Goal: Task Accomplishment & Management: Complete application form

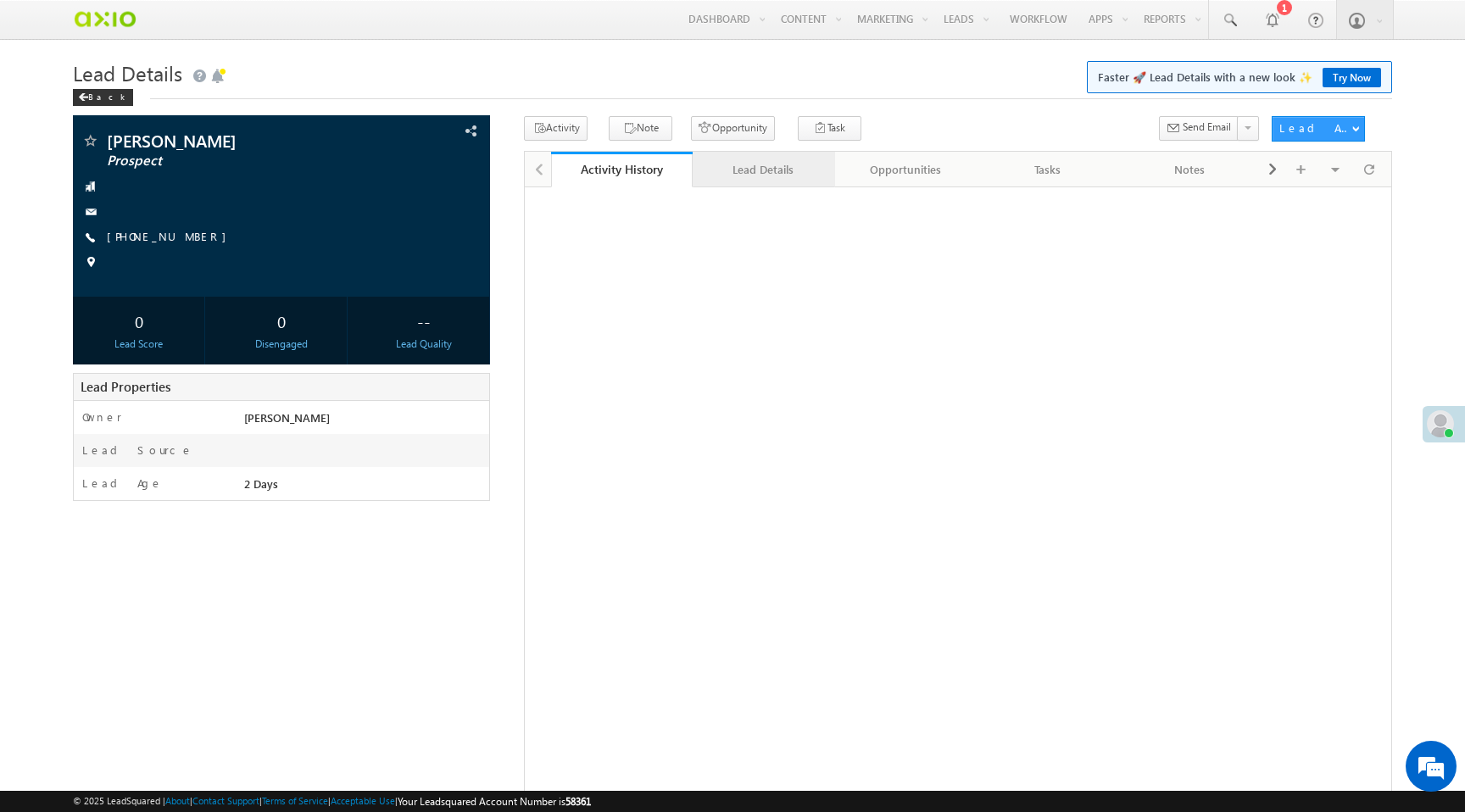
click at [760, 165] on div "Lead Details" at bounding box center [762, 169] width 113 height 20
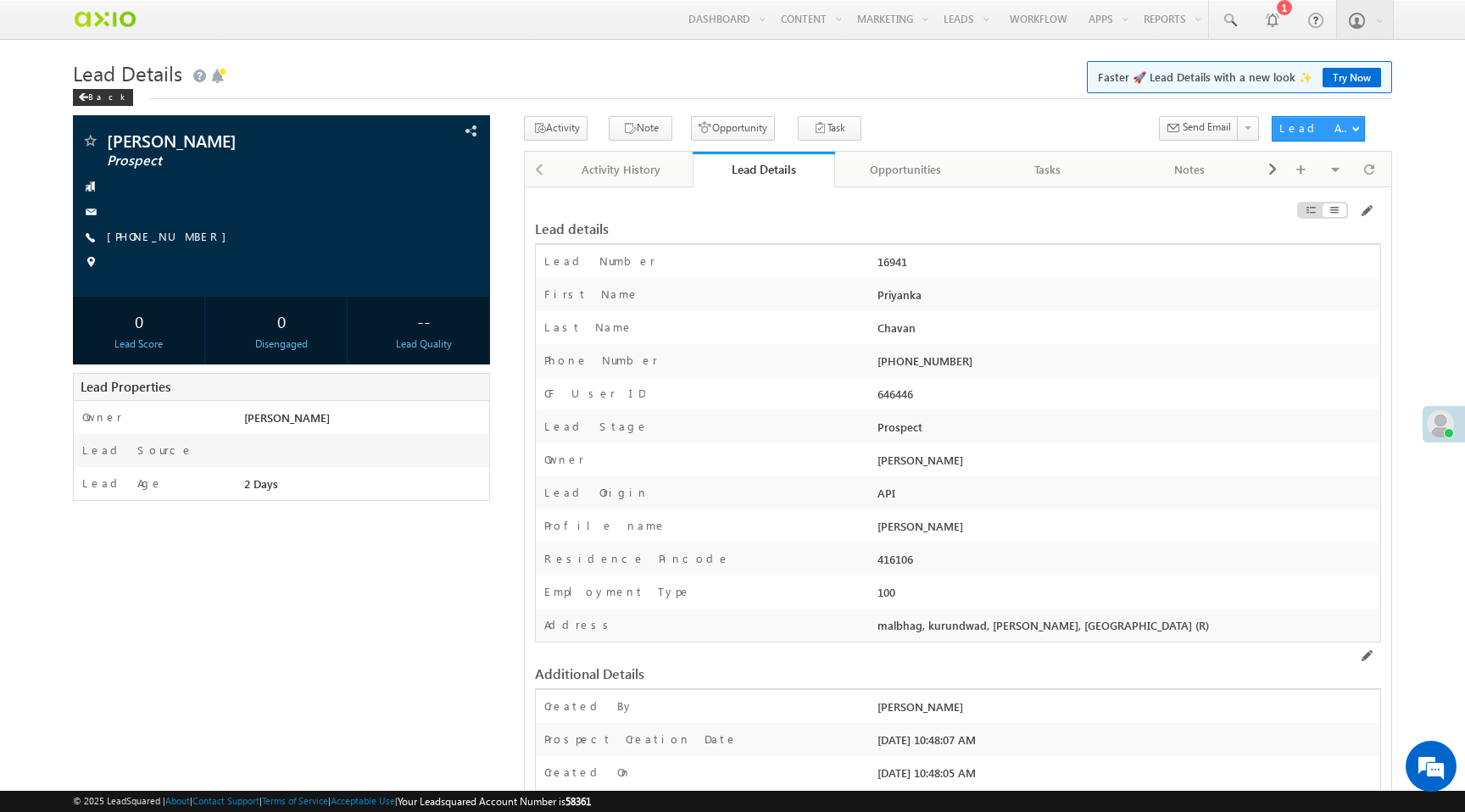
click at [913, 174] on div "Opportunities" at bounding box center [904, 169] width 113 height 20
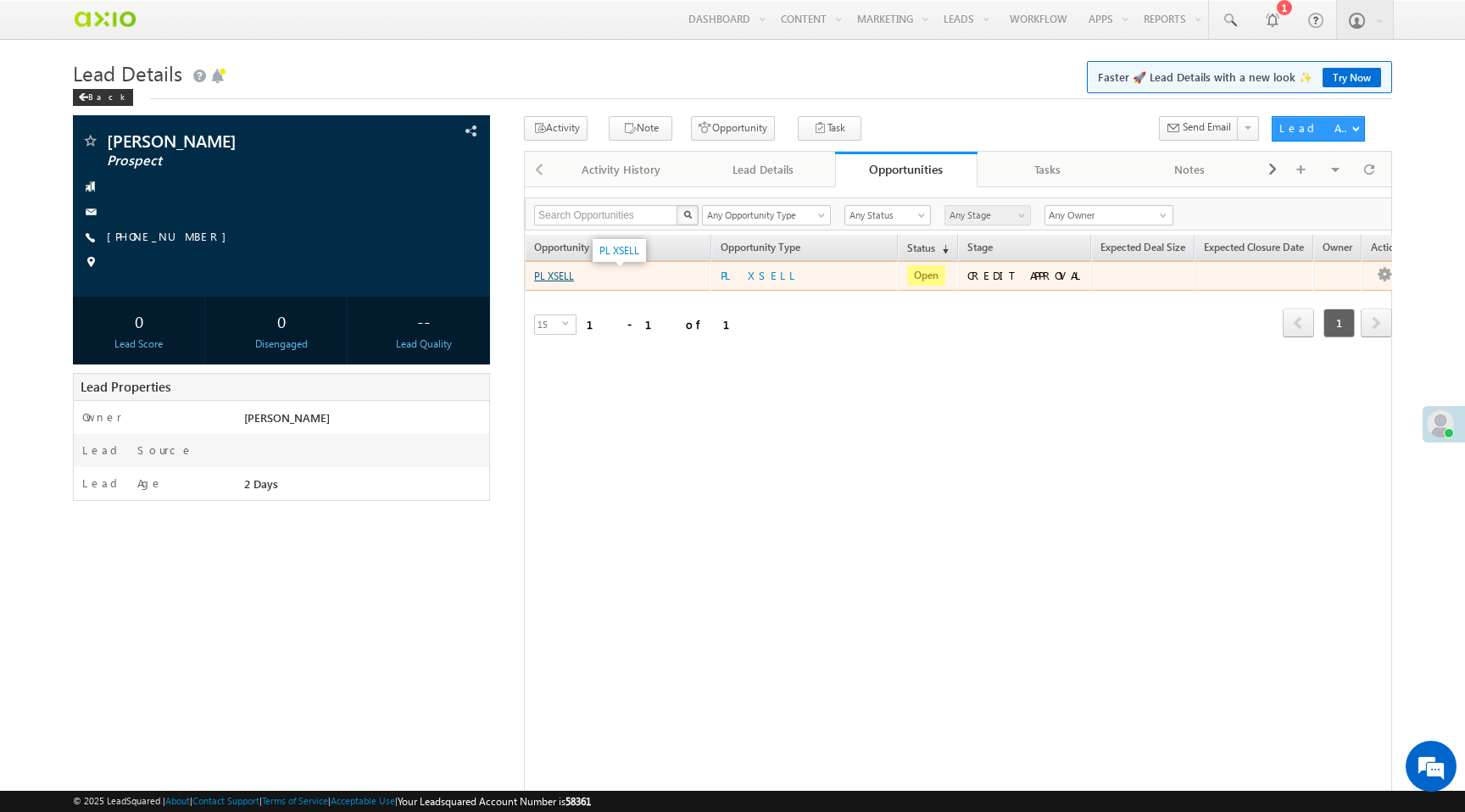
click at [550, 278] on link "PL XSELL" at bounding box center [554, 275] width 40 height 13
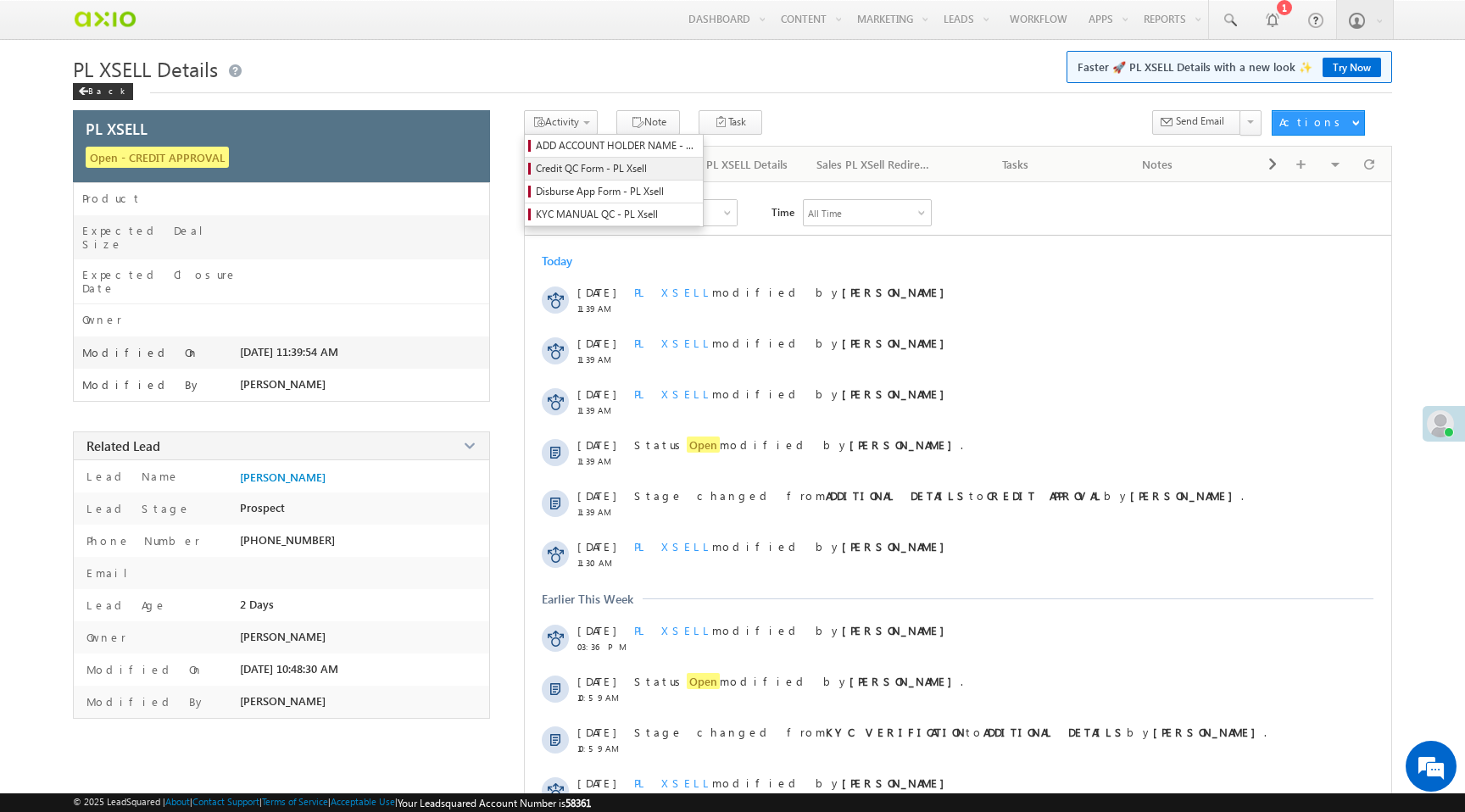
click at [598, 169] on span "Credit QC Form - PL Xsell" at bounding box center [616, 168] width 161 height 15
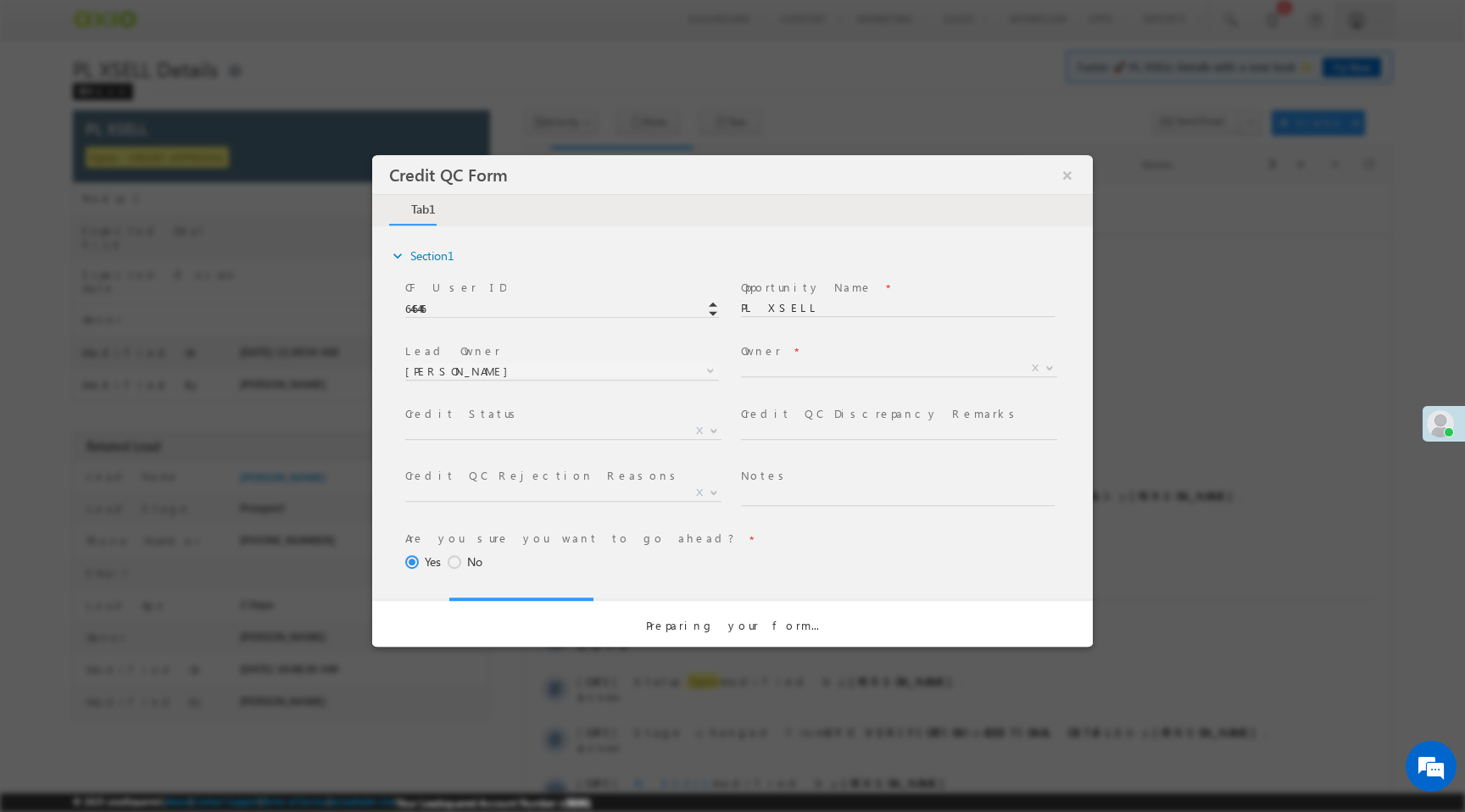
select select "50aed37f-b58e-11ec-8597-0681fe0b10f8"
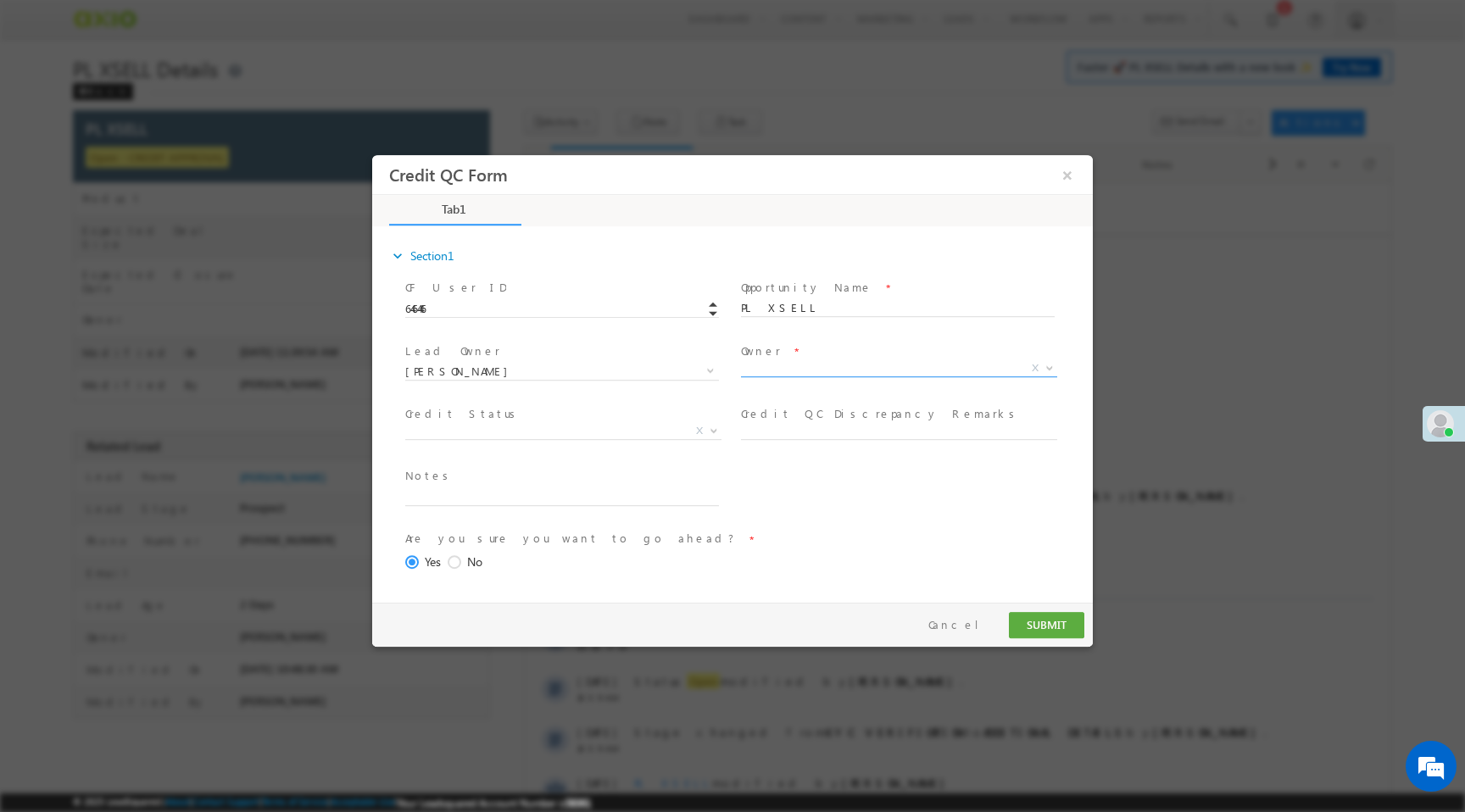
click at [759, 360] on span "X" at bounding box center [899, 369] width 317 height 17
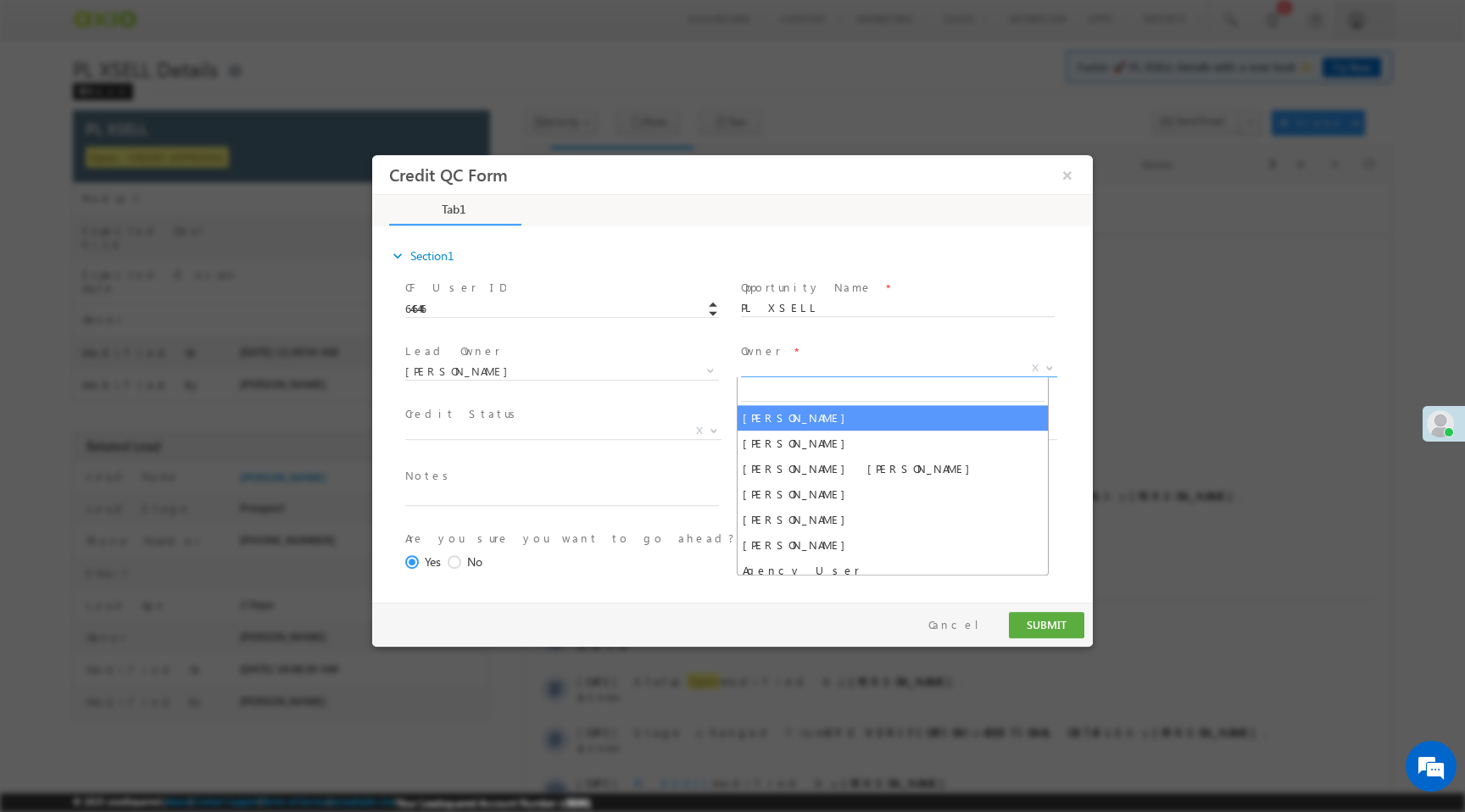
select select "f8849782-a99c-11ec-8597-0681fe0b10f8"
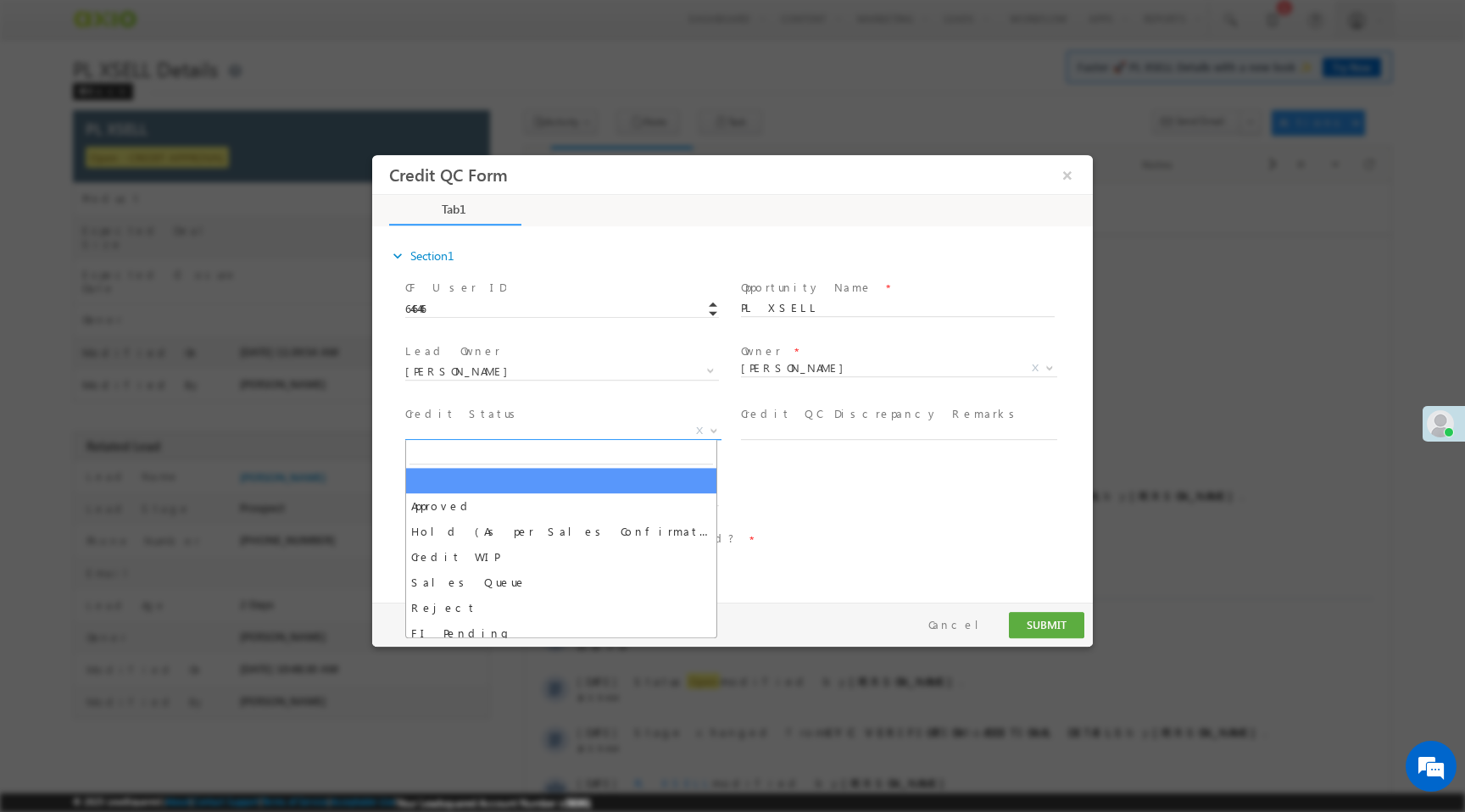
click at [582, 427] on span "X" at bounding box center [563, 432] width 317 height 17
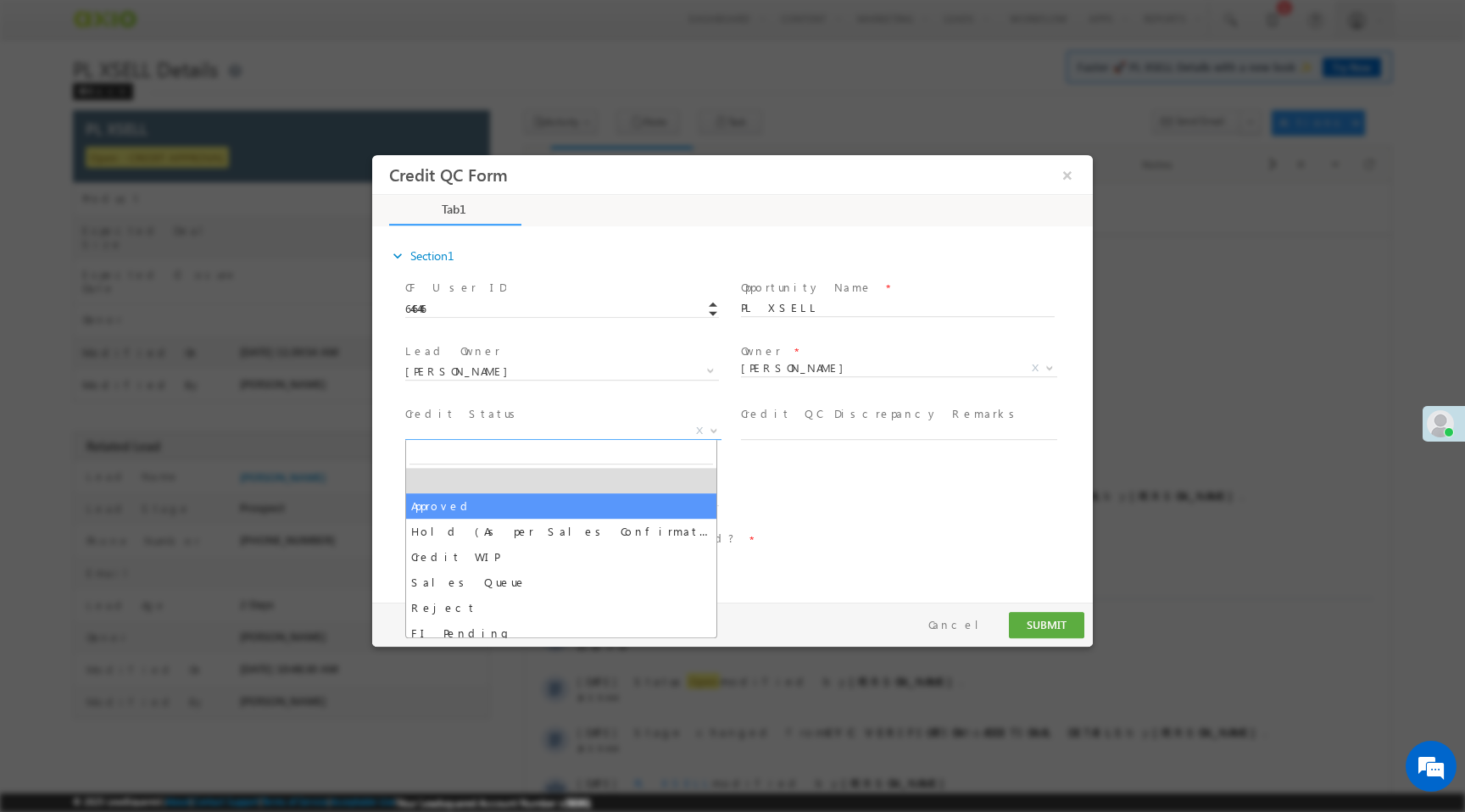
select select "Approved"
select select "NA"
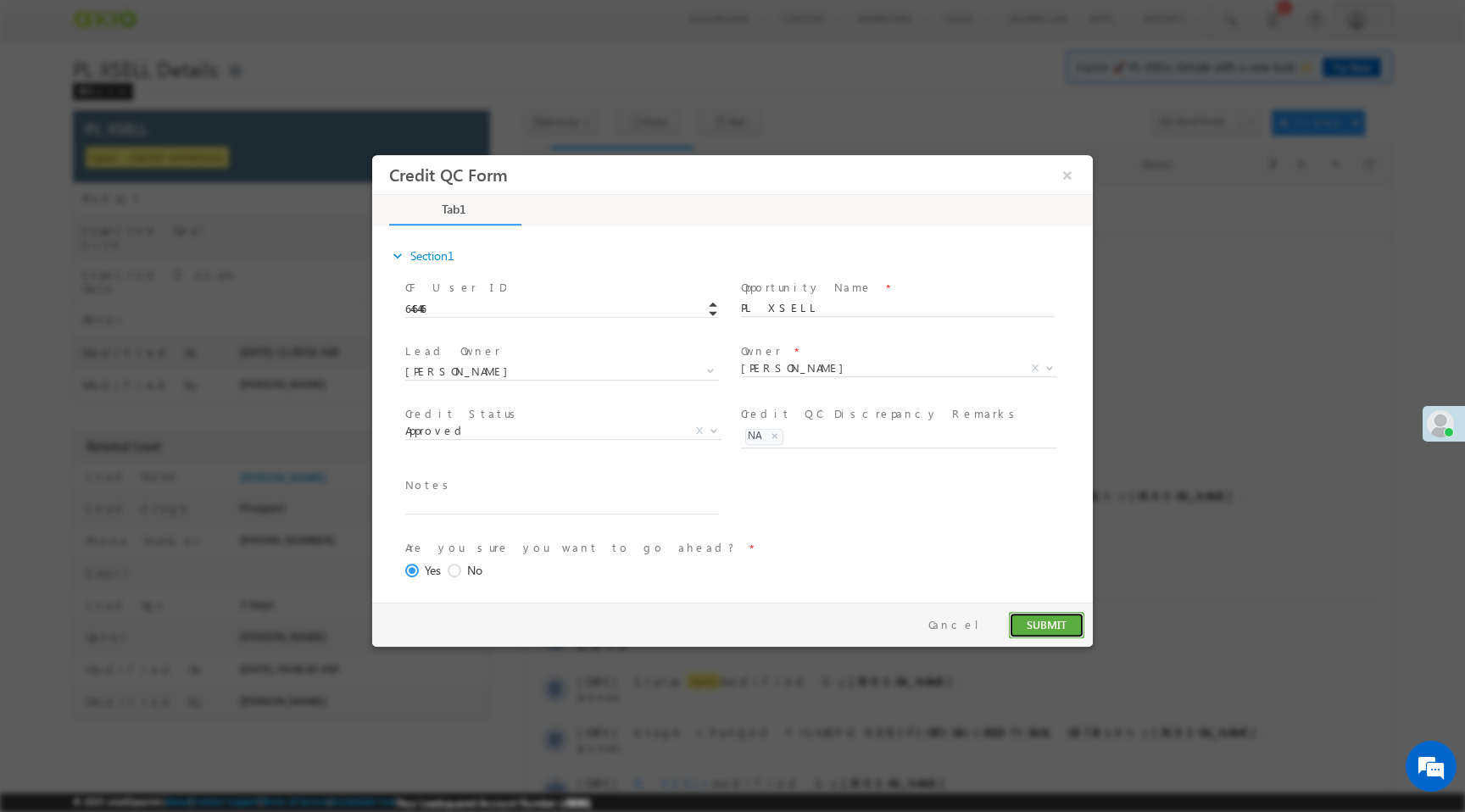
click at [1040, 630] on button "SUBMIT" at bounding box center [1047, 624] width 76 height 26
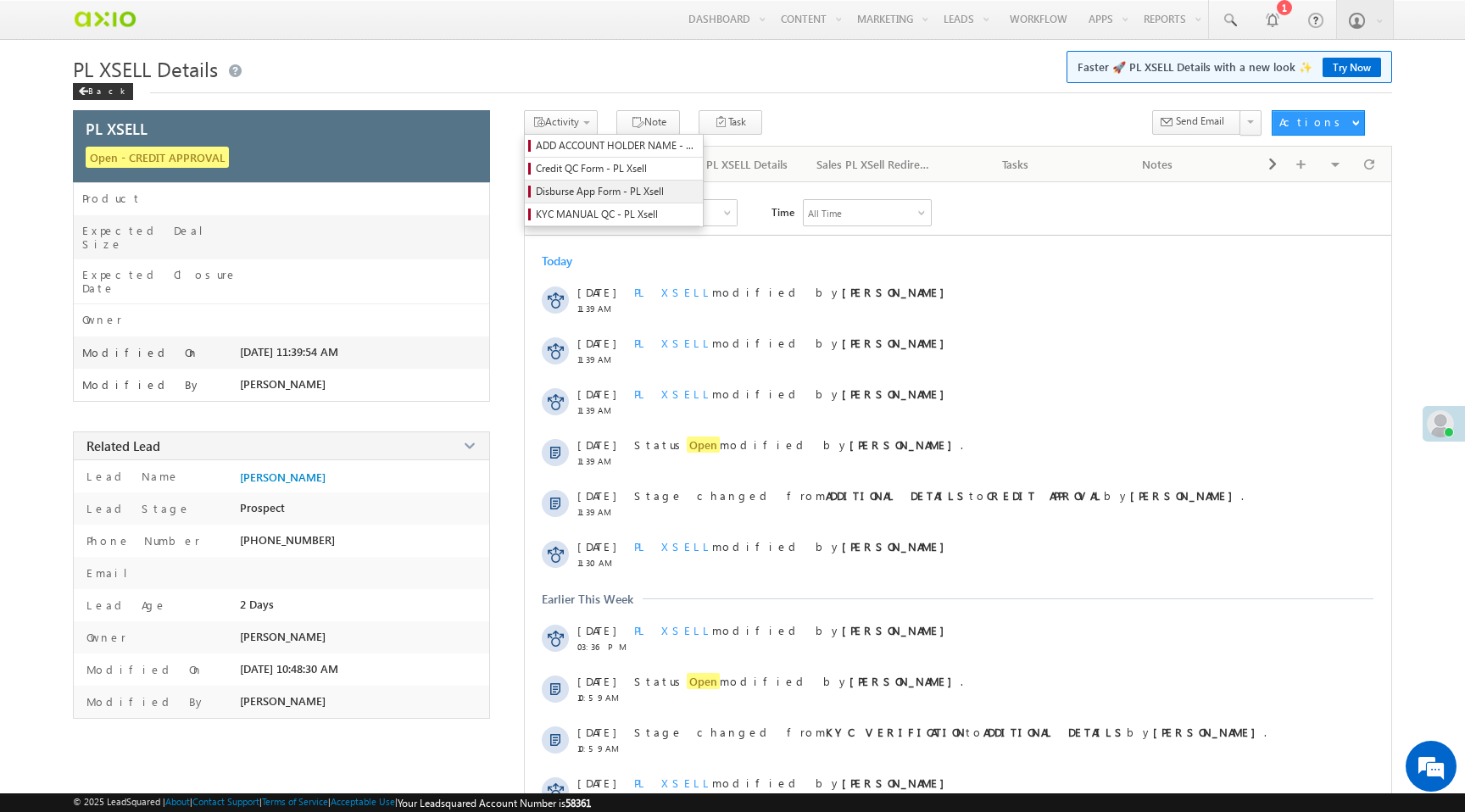
click at [586, 187] on span "Disburse App Form - PL Xsell" at bounding box center [616, 192] width 161 height 15
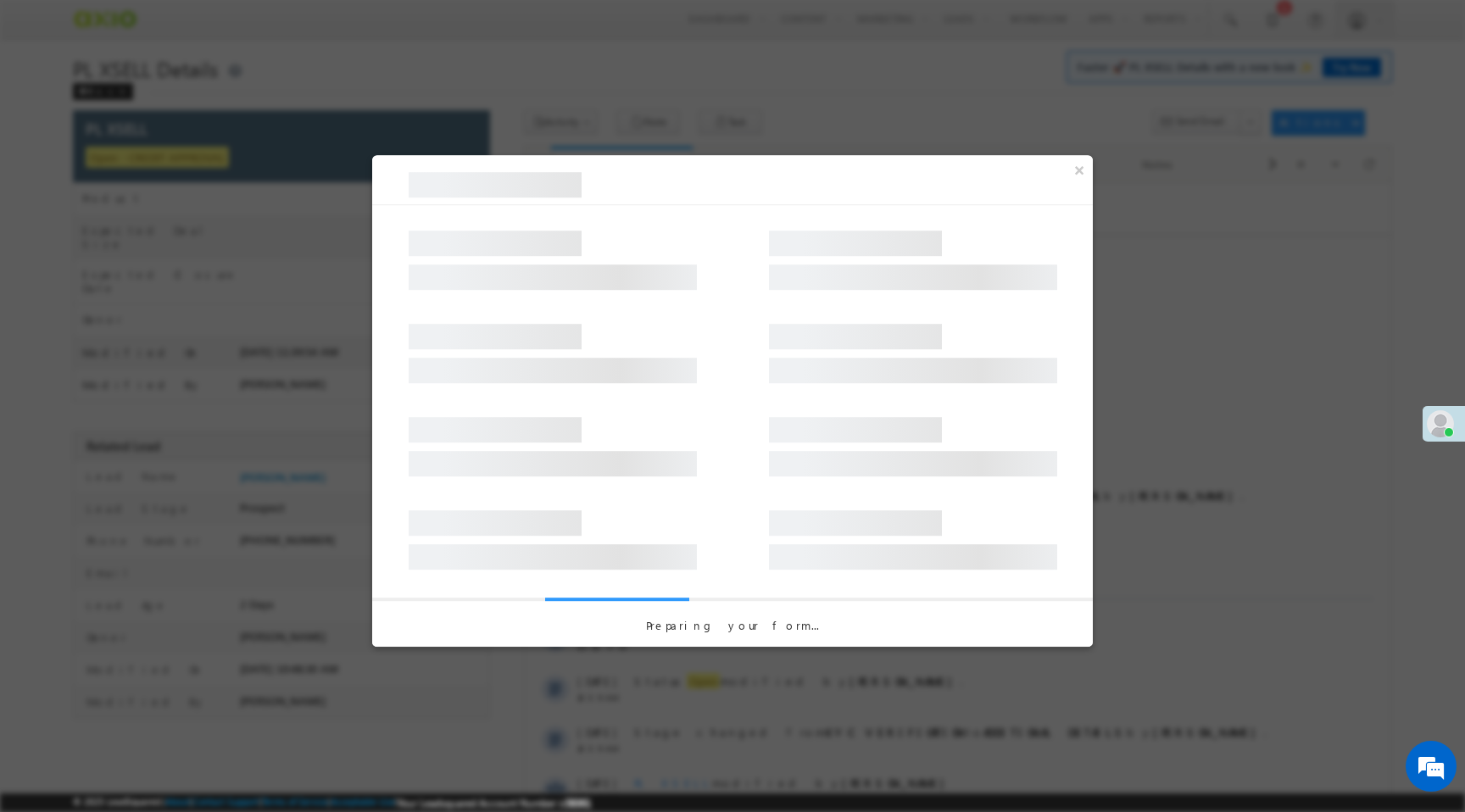
select select "PL XSell Disbursement Initiated"
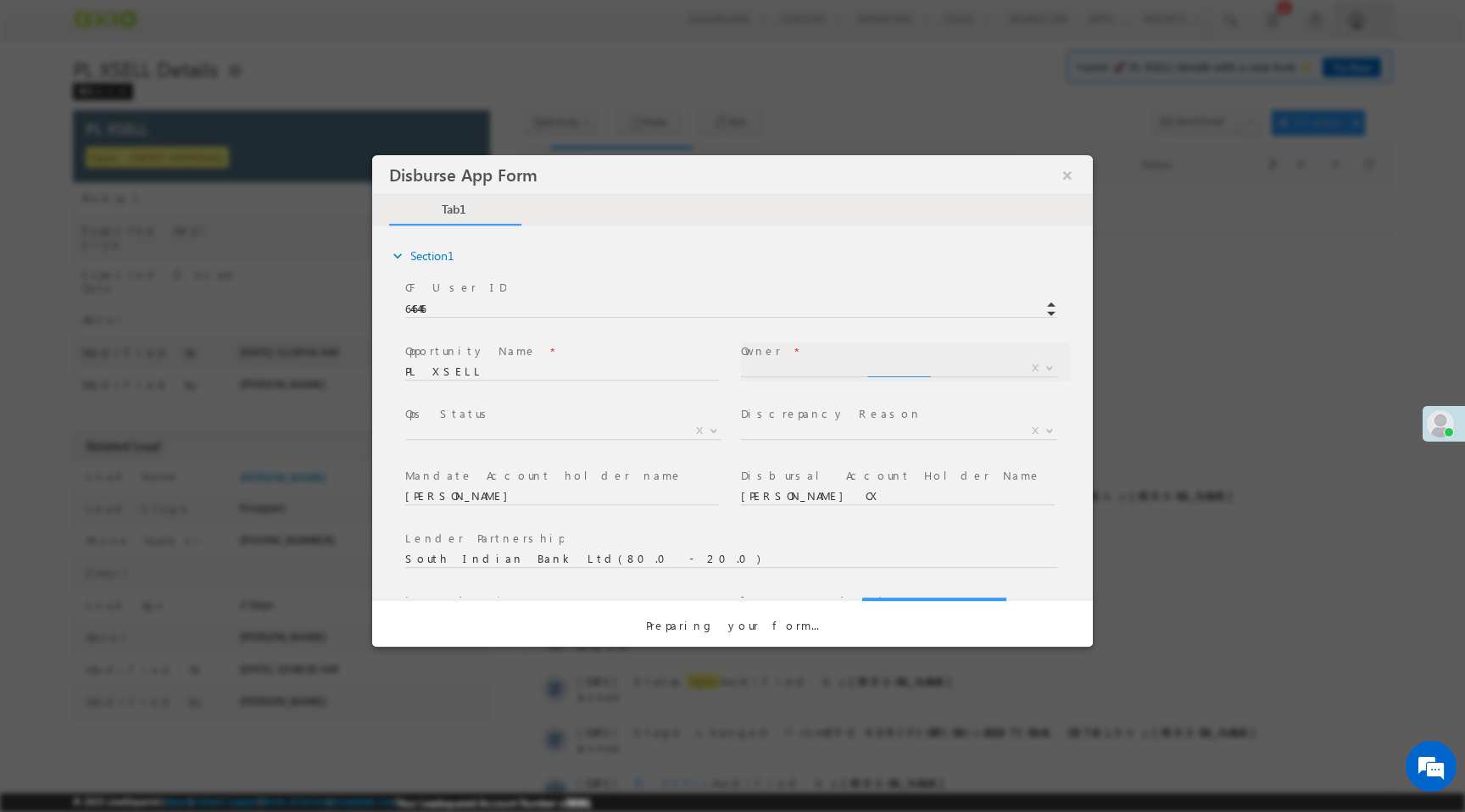
select select "f8849782-a99c-11ec-8597-0681fe0b10f8"
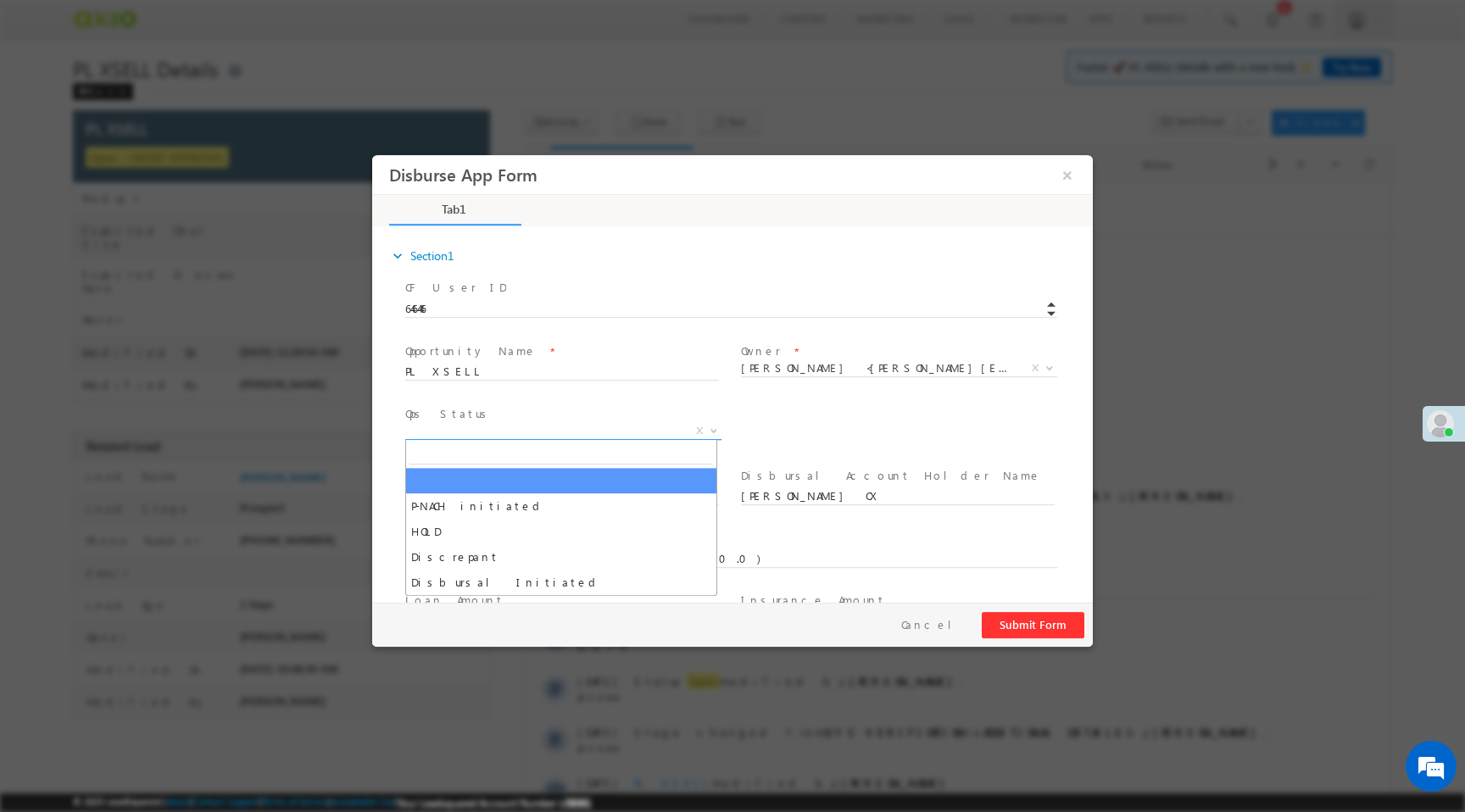
click at [588, 435] on span "X" at bounding box center [563, 432] width 317 height 17
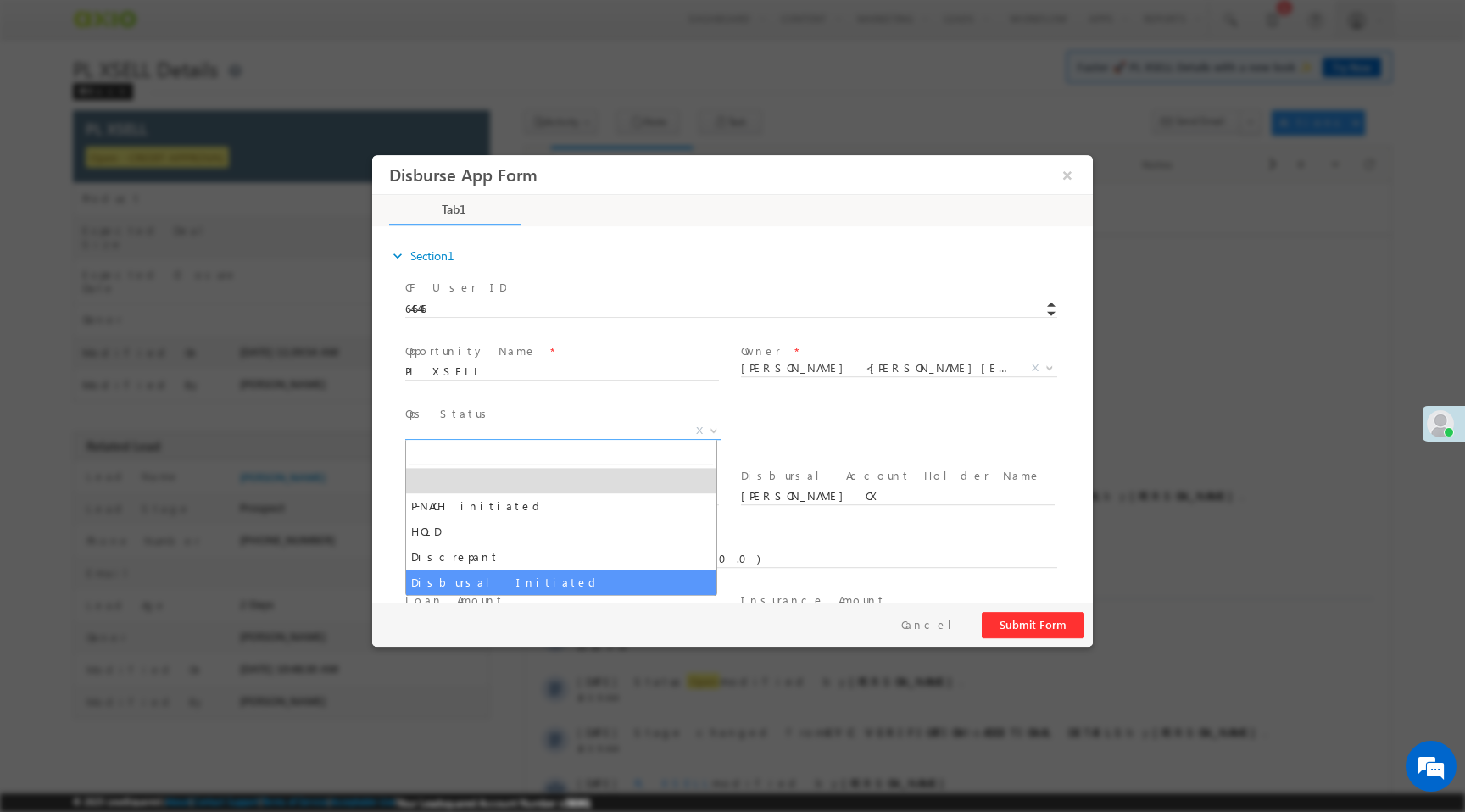
select select "Disbursal Initiated"
select select "NA"
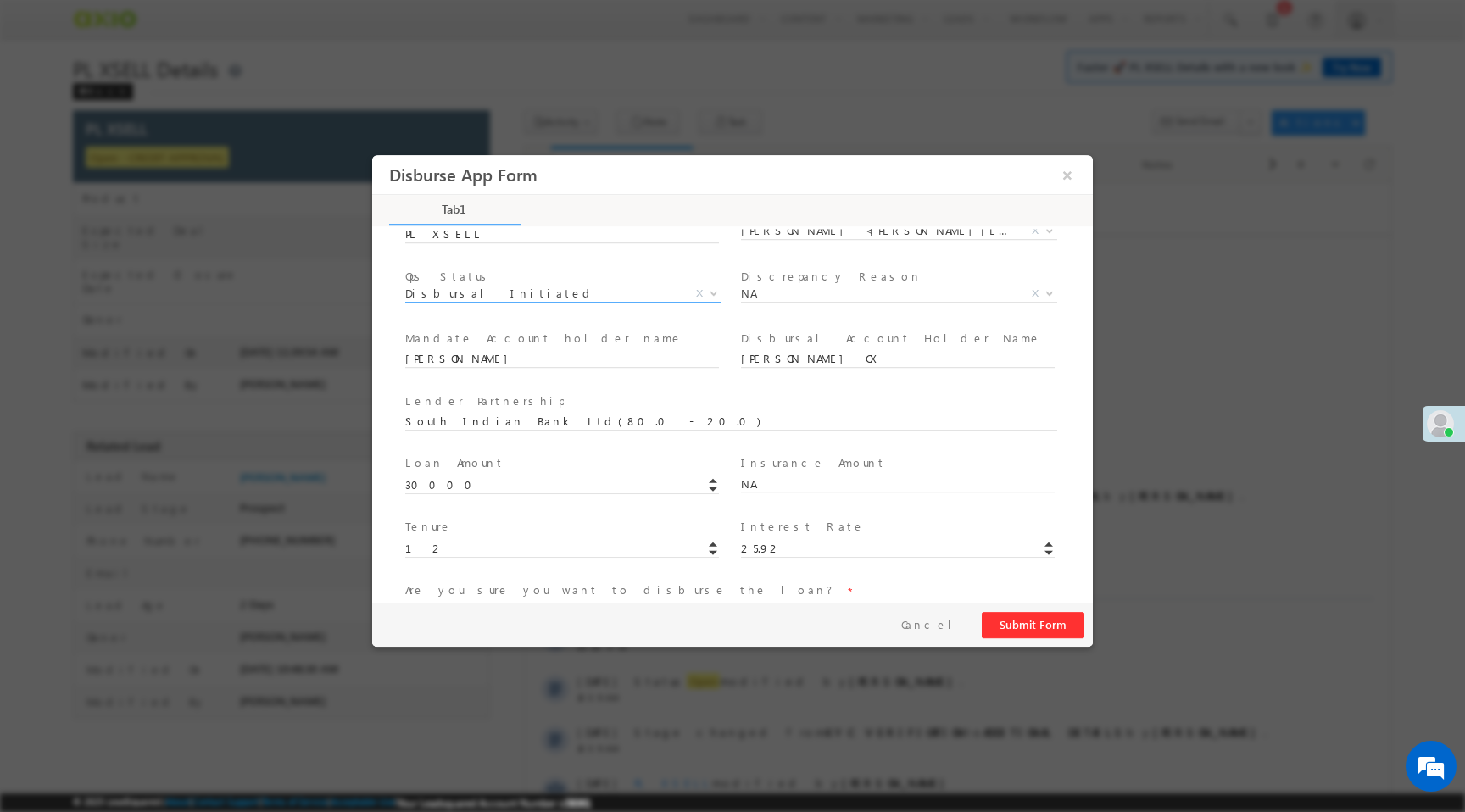
scroll to position [250, 0]
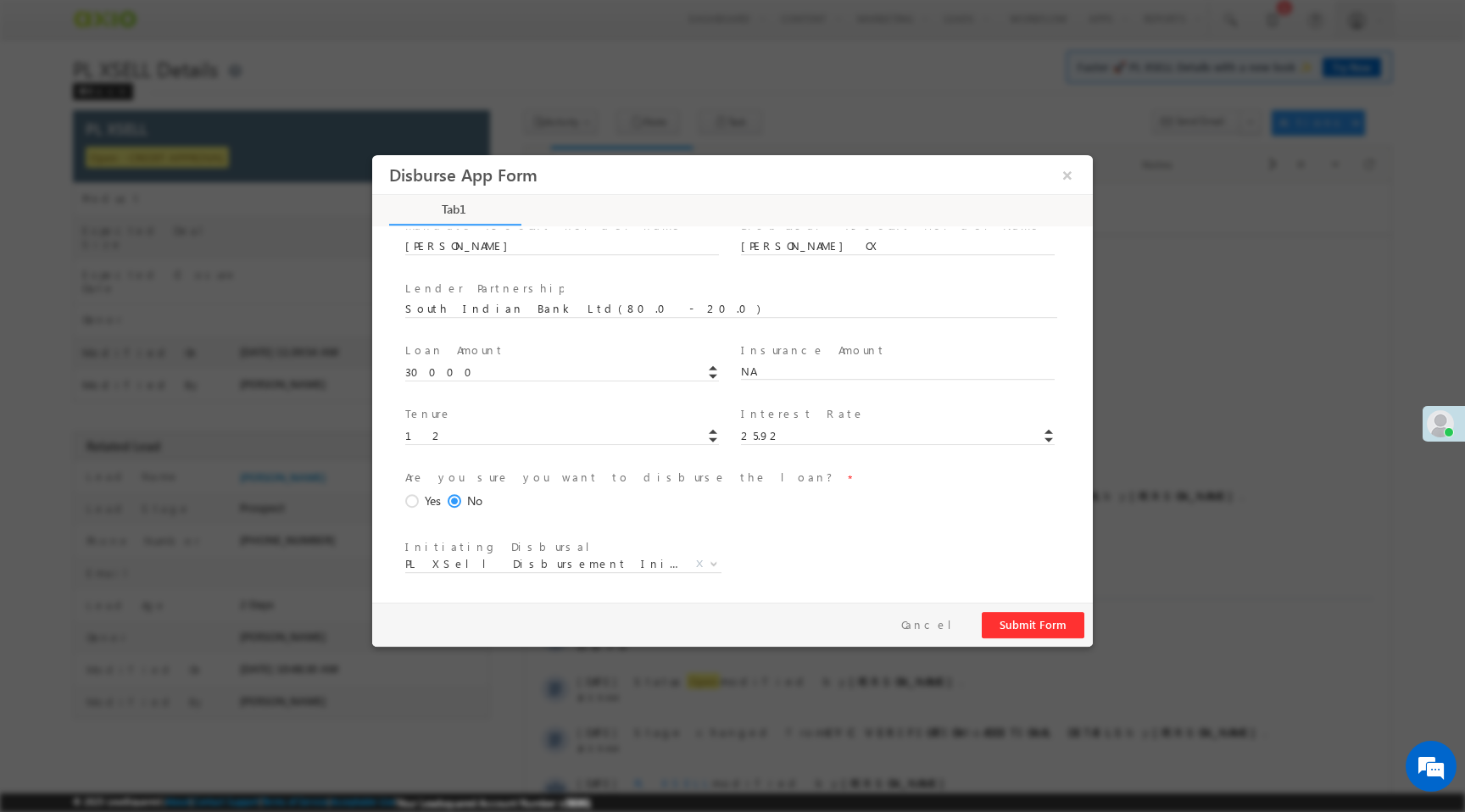
click at [412, 500] on span at bounding box center [413, 501] width 18 height 15
click at [372, 155] on input "Yes" at bounding box center [372, 155] width 0 height 0
click at [1014, 629] on button "Submit Form" at bounding box center [1033, 624] width 103 height 26
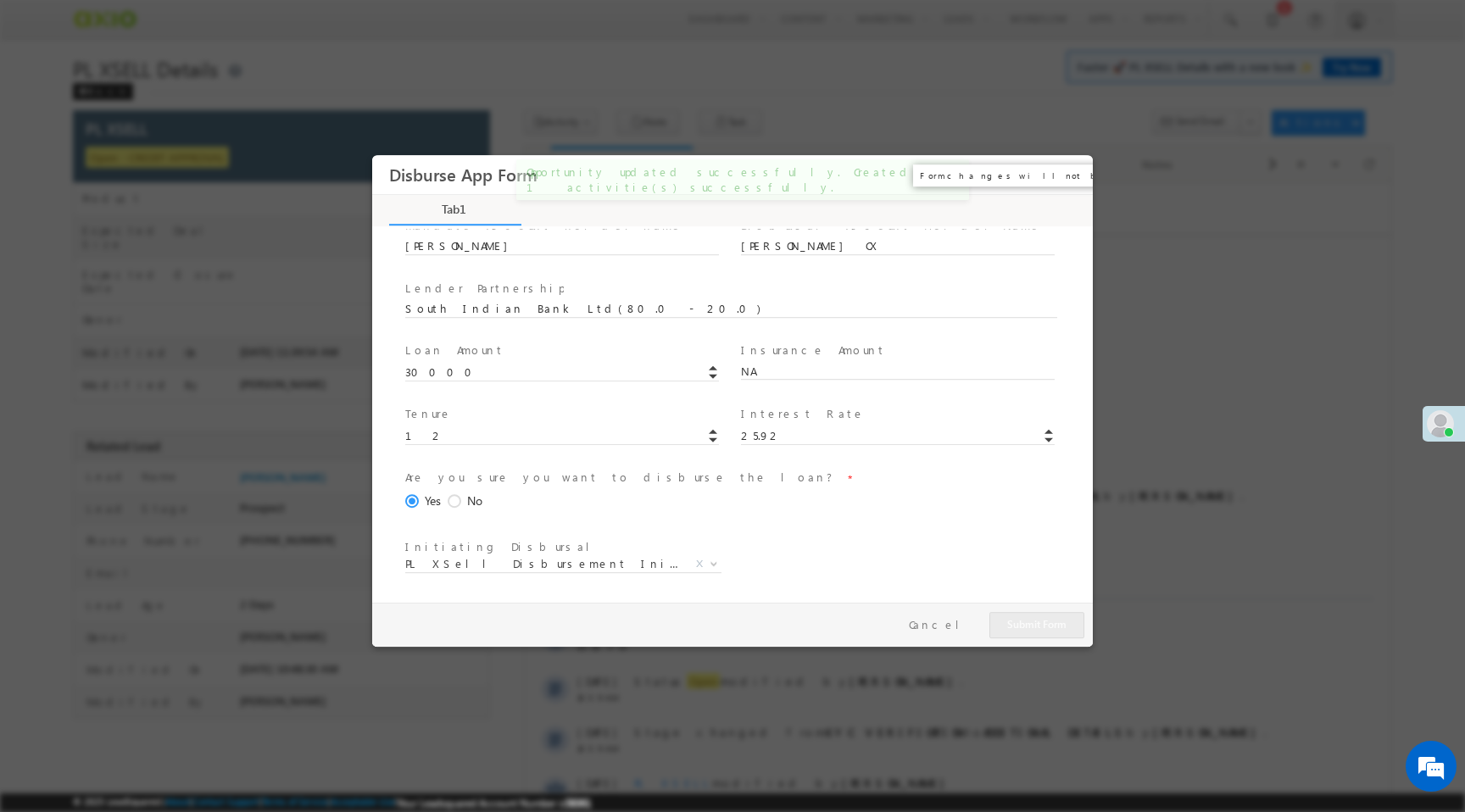
click at [1064, 174] on button "×" at bounding box center [1067, 175] width 29 height 31
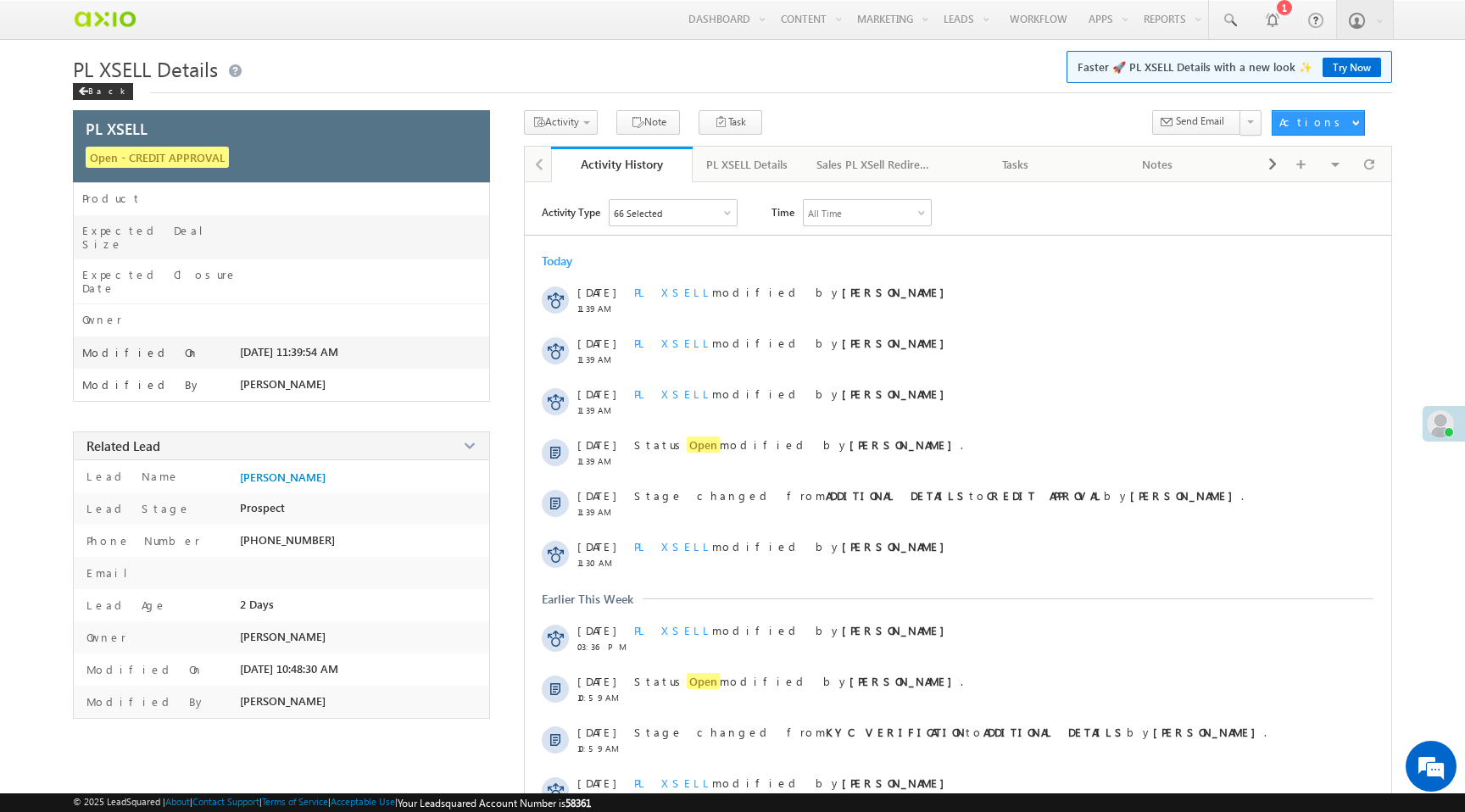
click at [763, 166] on div "PL XSELL Details" at bounding box center [747, 164] width 81 height 20
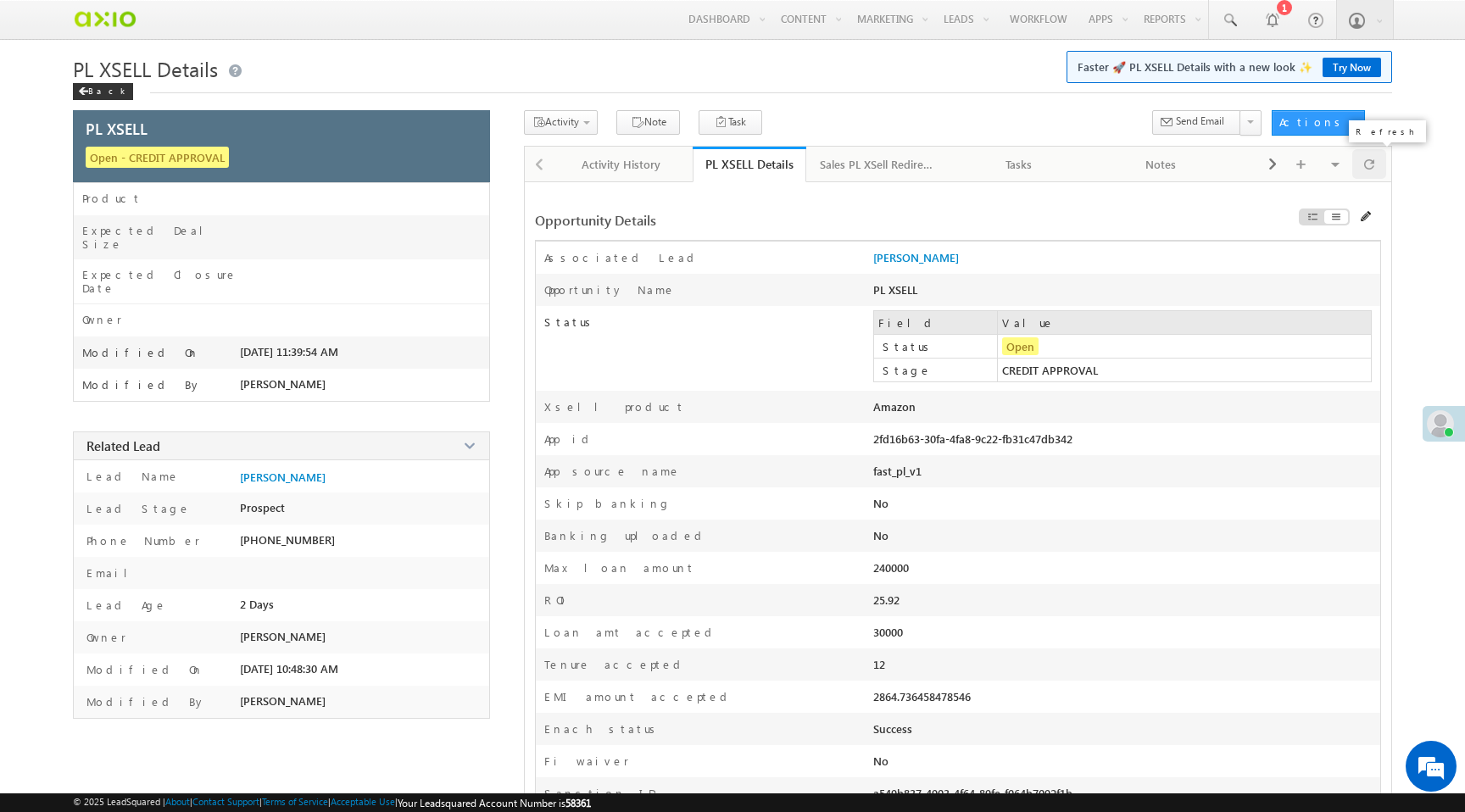
click at [1366, 173] on span at bounding box center [1369, 164] width 11 height 30
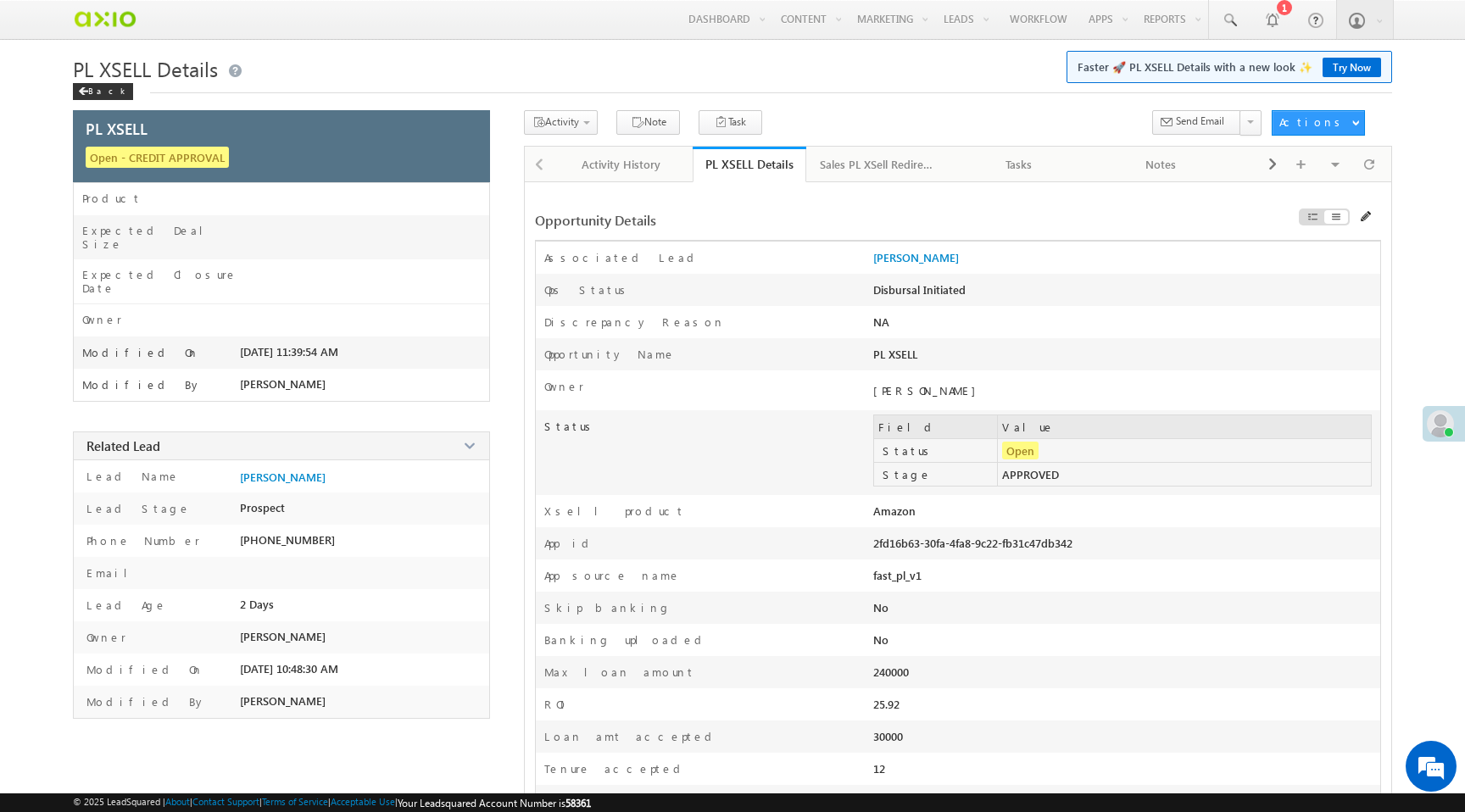
click at [941, 548] on div "2fd16b63-30fa-4fa8-9c22-fb31c47db342" at bounding box center [1024, 547] width 303 height 24
copy div "2fd16b63-30fa-4fa8-9c22-fb31c47db342"
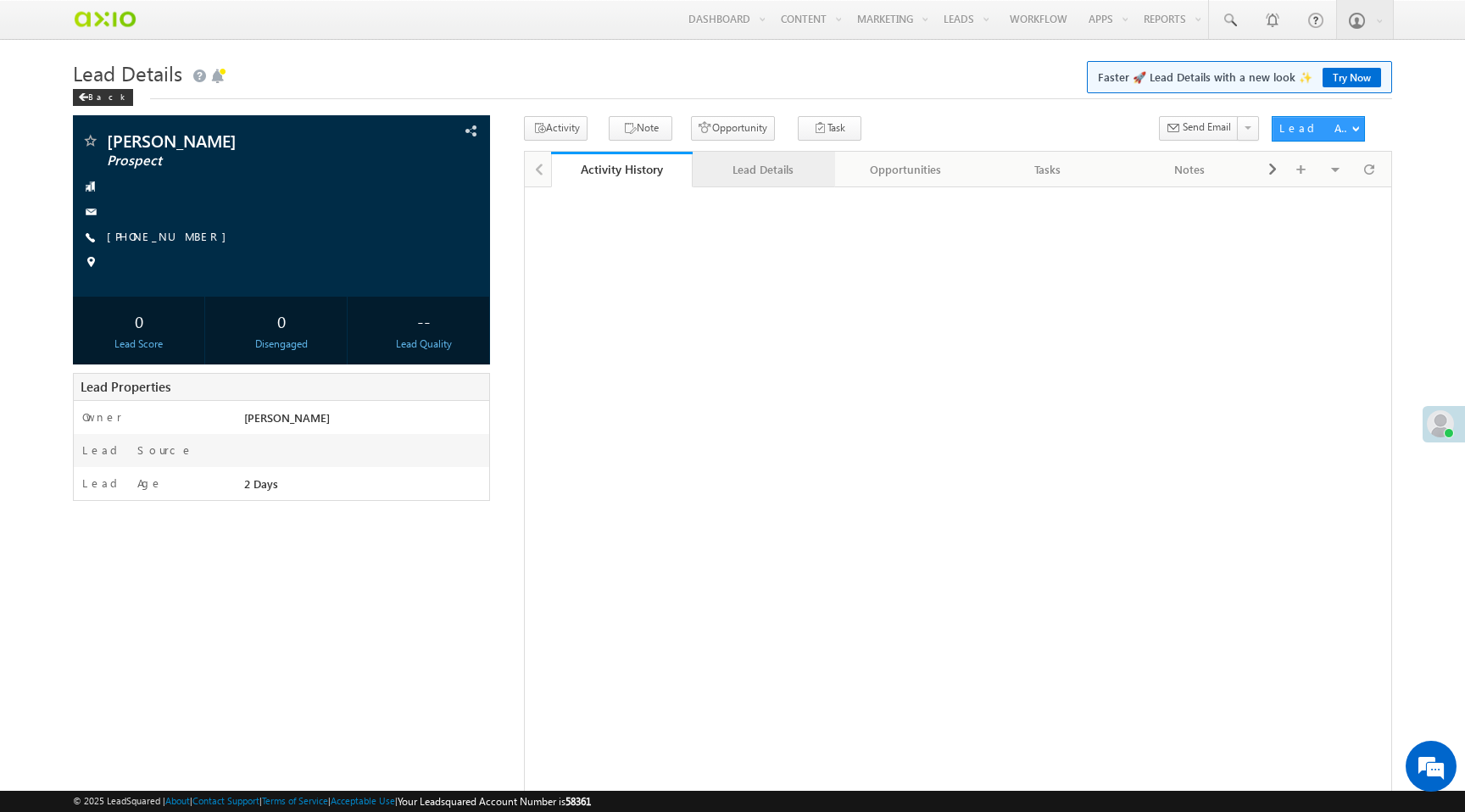
click at [767, 167] on div "Lead Details" at bounding box center [762, 169] width 113 height 20
click at [920, 167] on div "Opportunities" at bounding box center [904, 169] width 113 height 20
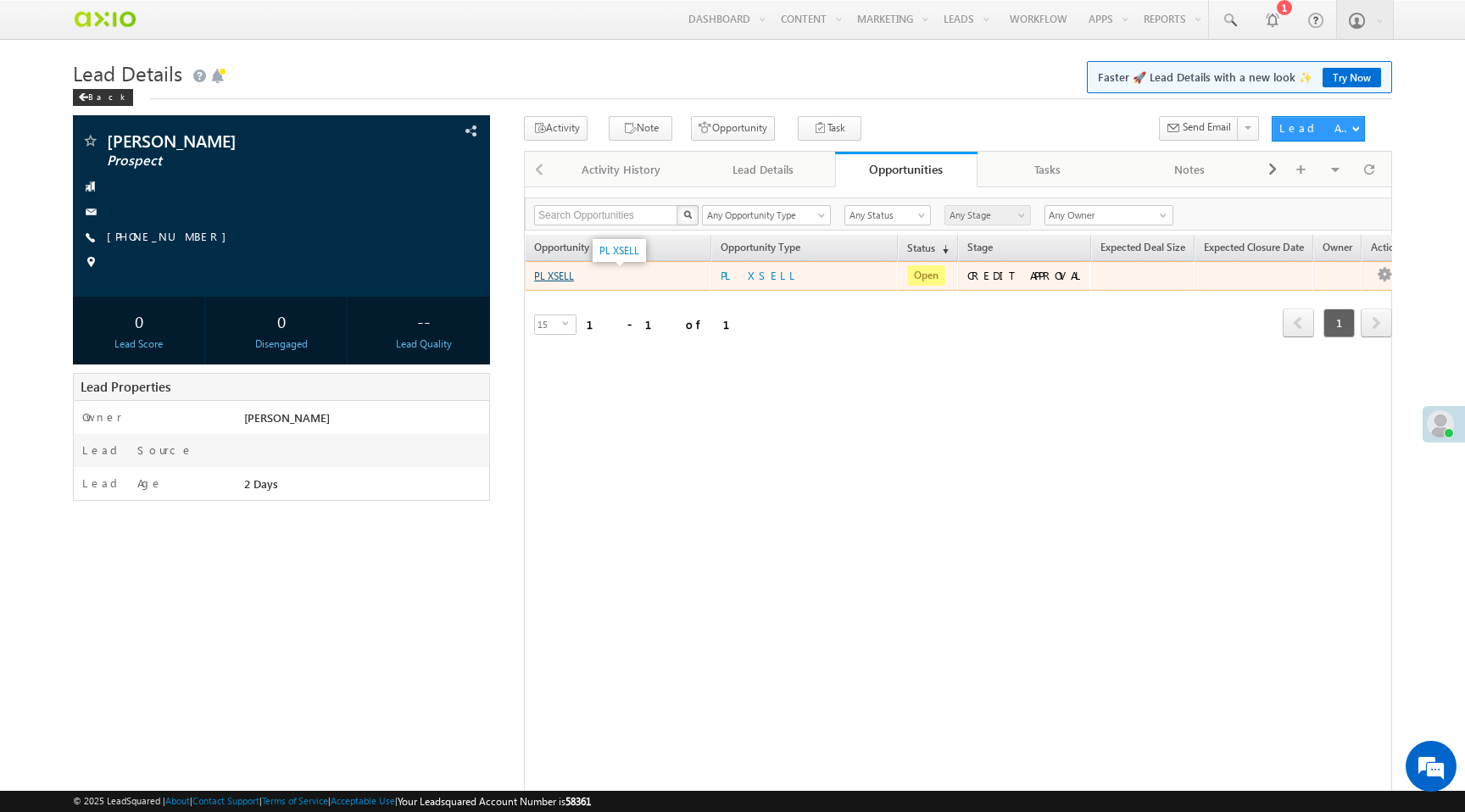
click at [566, 278] on link "PL XSELL" at bounding box center [554, 275] width 40 height 13
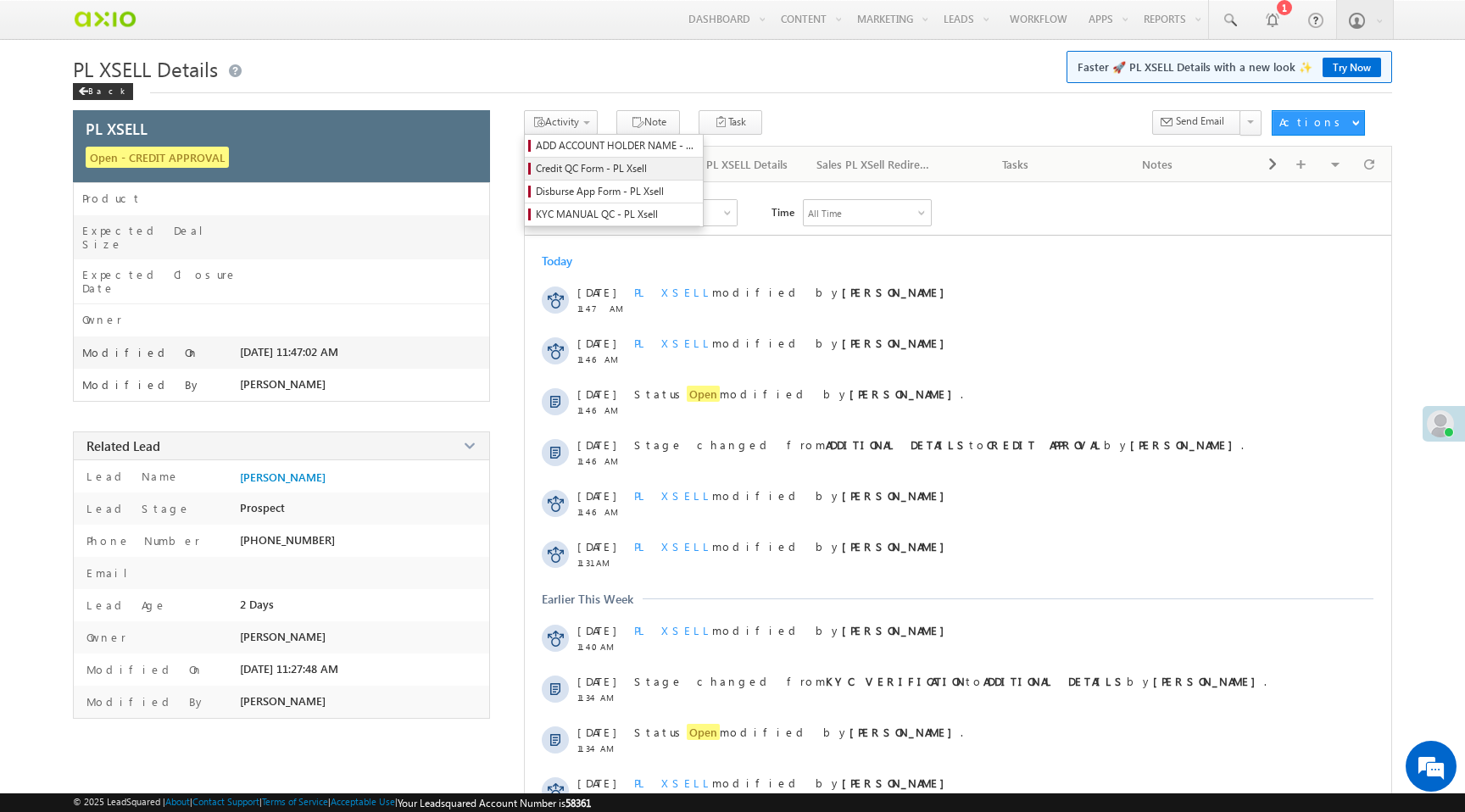
click at [568, 171] on span "Credit QC Form - PL Xsell" at bounding box center [616, 168] width 161 height 15
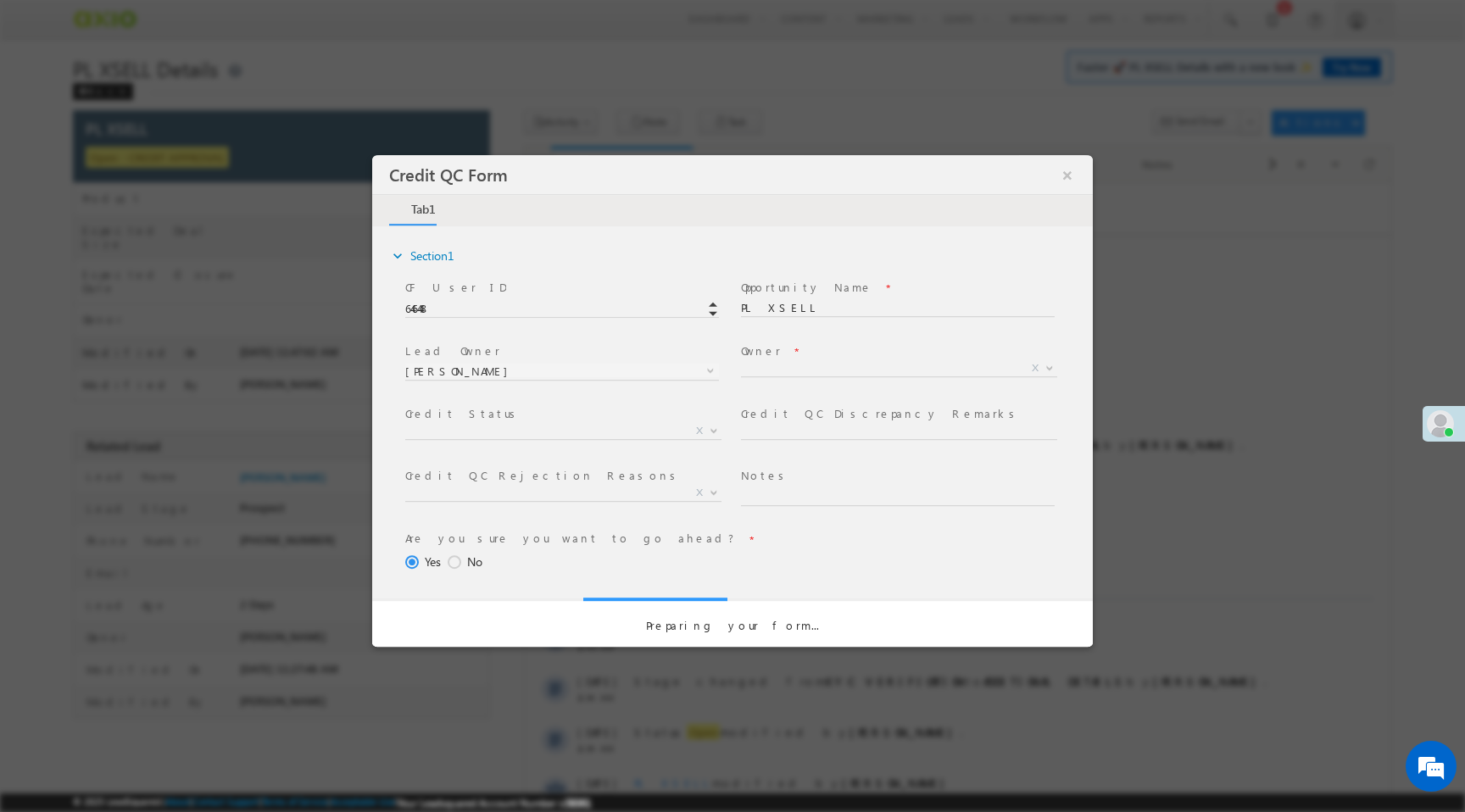
select select "50aed37f-b58e-11ec-8597-0681fe0b10f8"
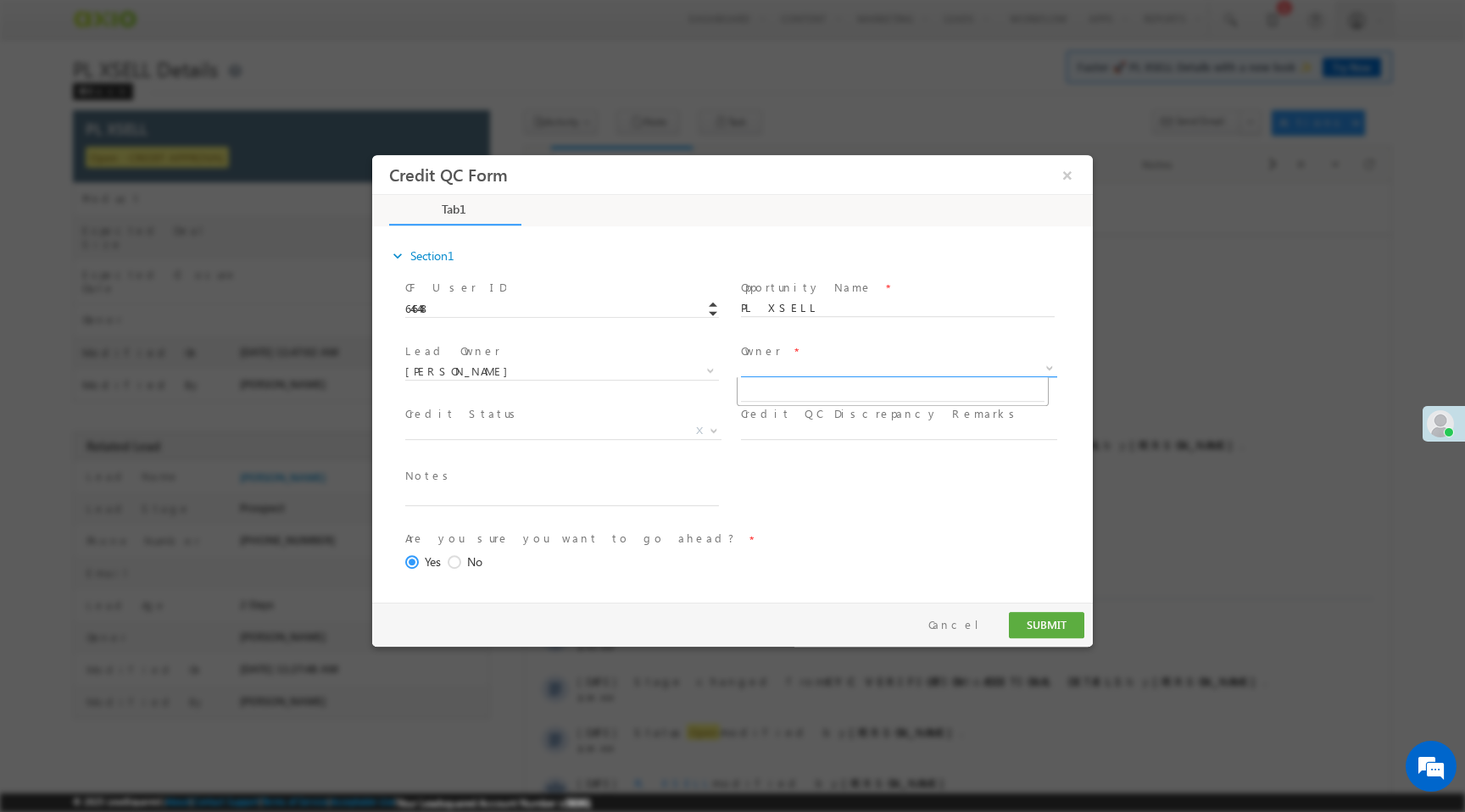
click at [784, 369] on span "X" at bounding box center [899, 369] width 317 height 17
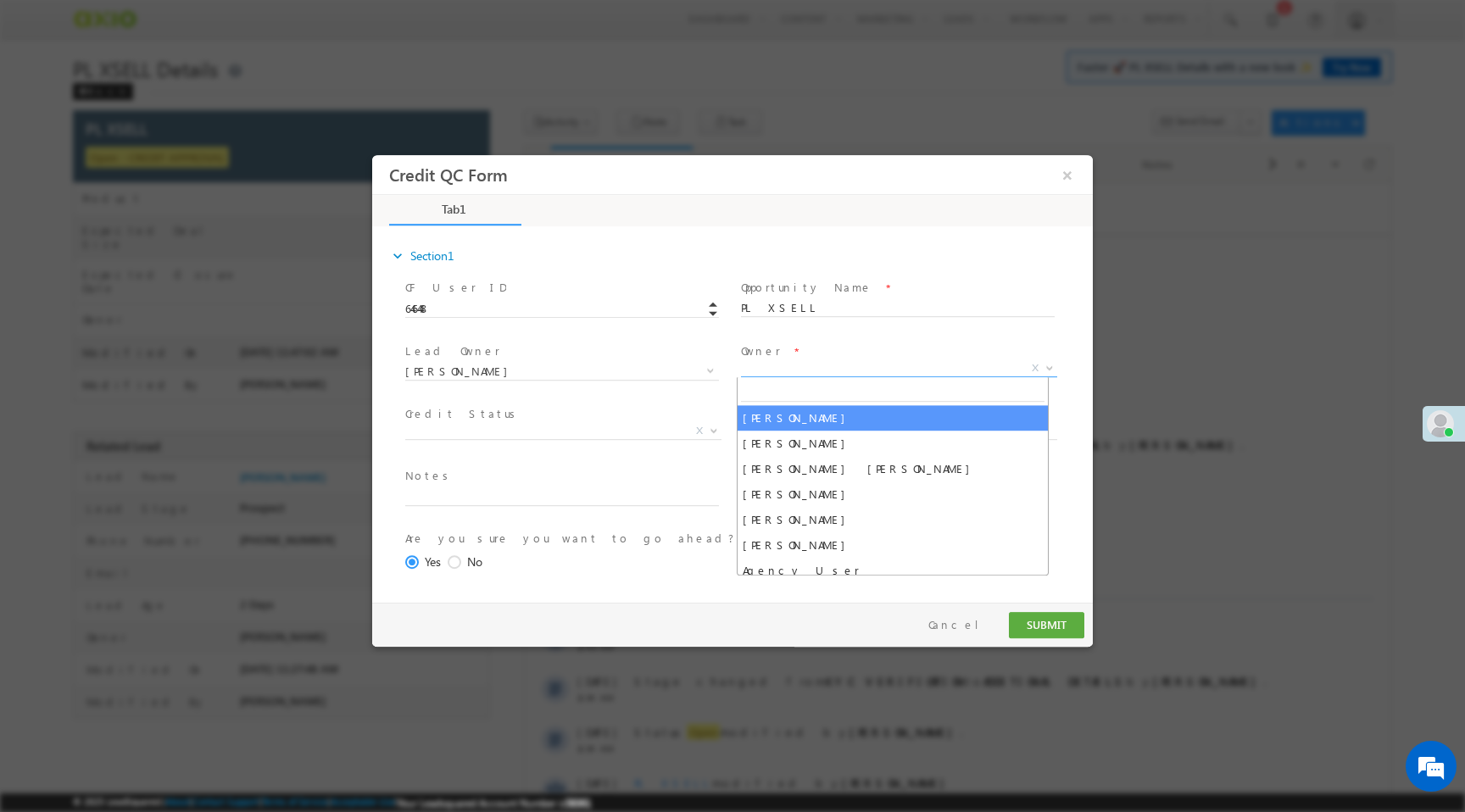
select select "f8849782-a99c-11ec-8597-0681fe0b10f8"
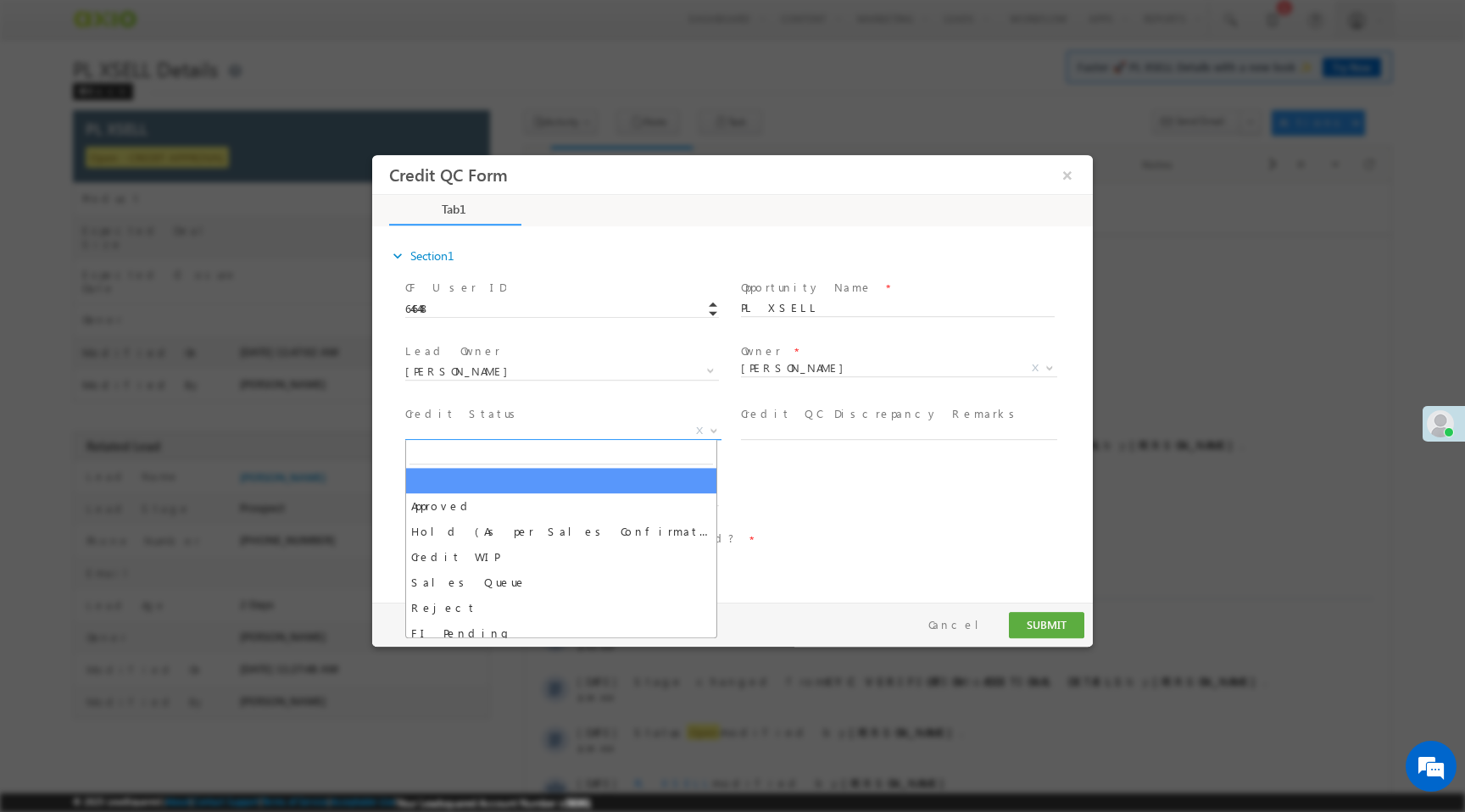
click at [596, 430] on span "X" at bounding box center [563, 432] width 317 height 17
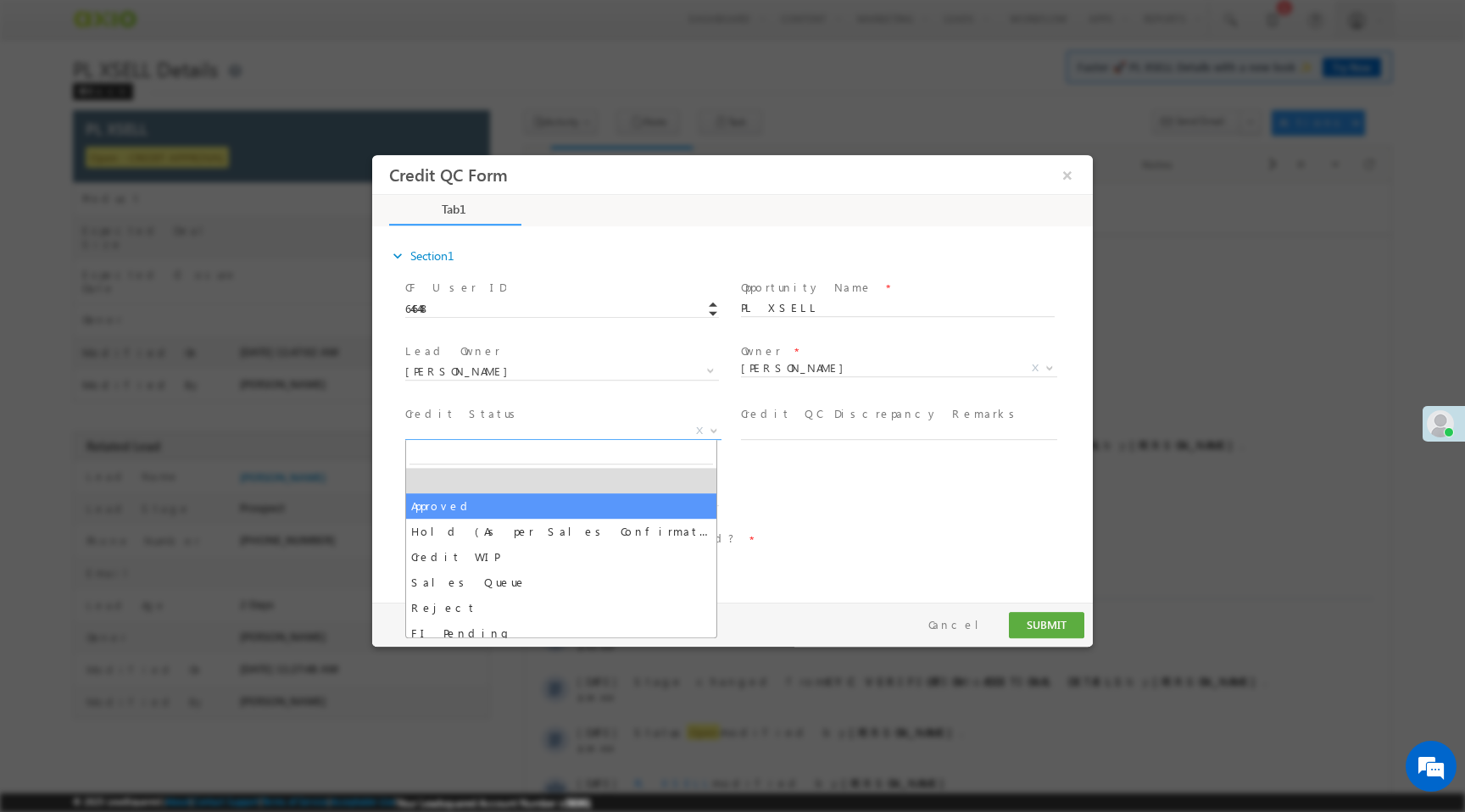
select select "Approved"
select select "NA"
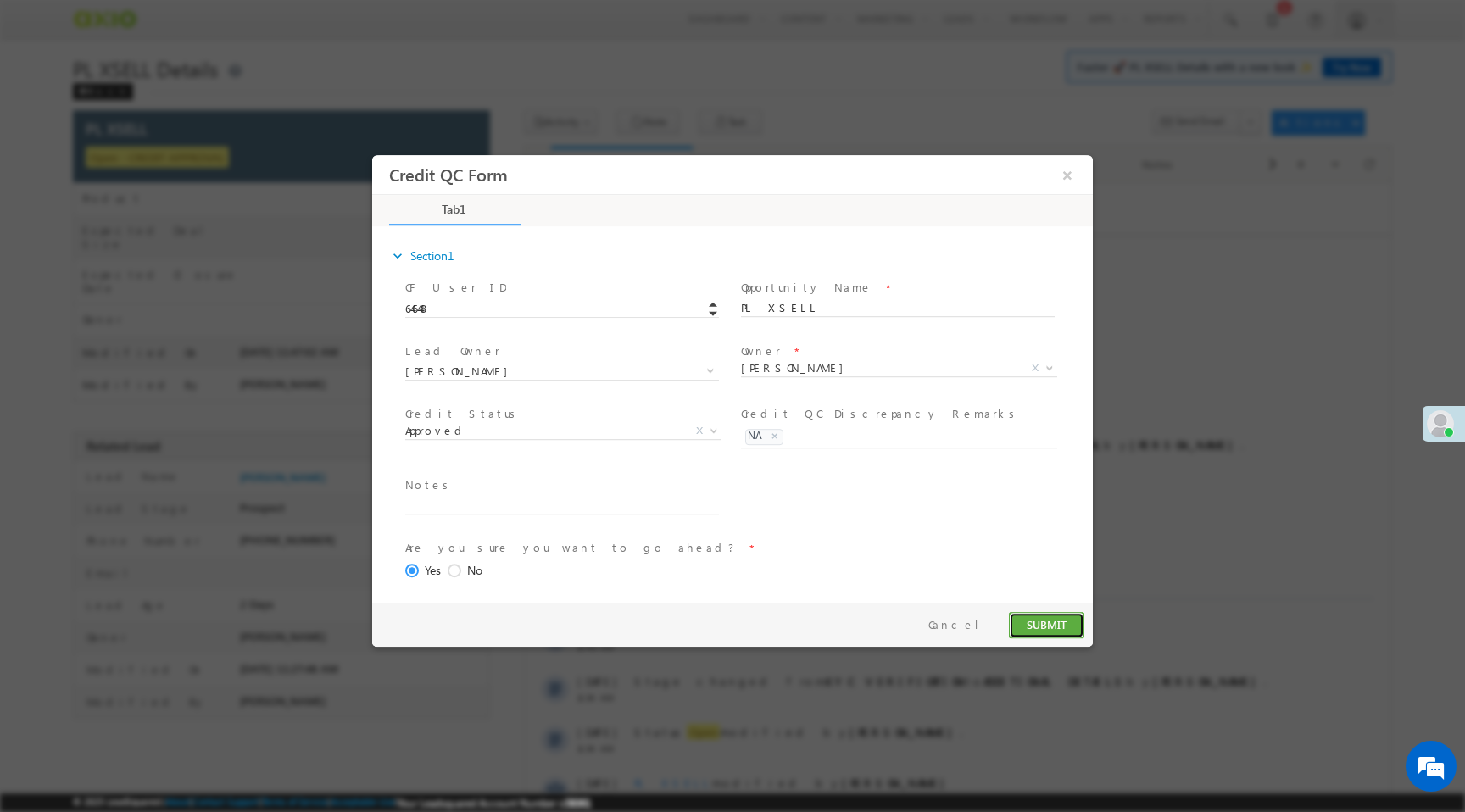
click at [1055, 622] on button "SUBMIT" at bounding box center [1047, 624] width 76 height 26
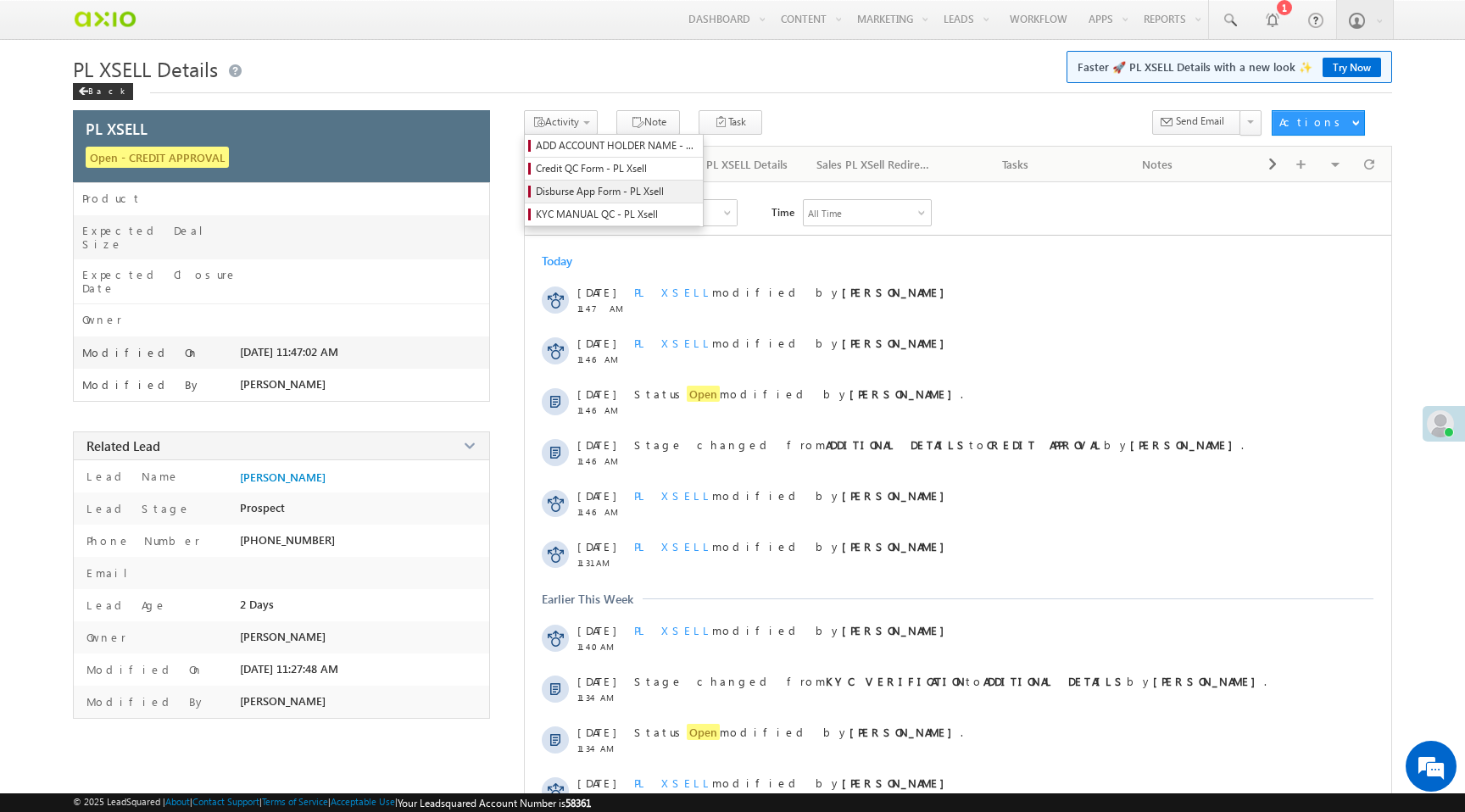
click at [564, 194] on span "Disburse App Form - PL Xsell" at bounding box center [616, 192] width 161 height 15
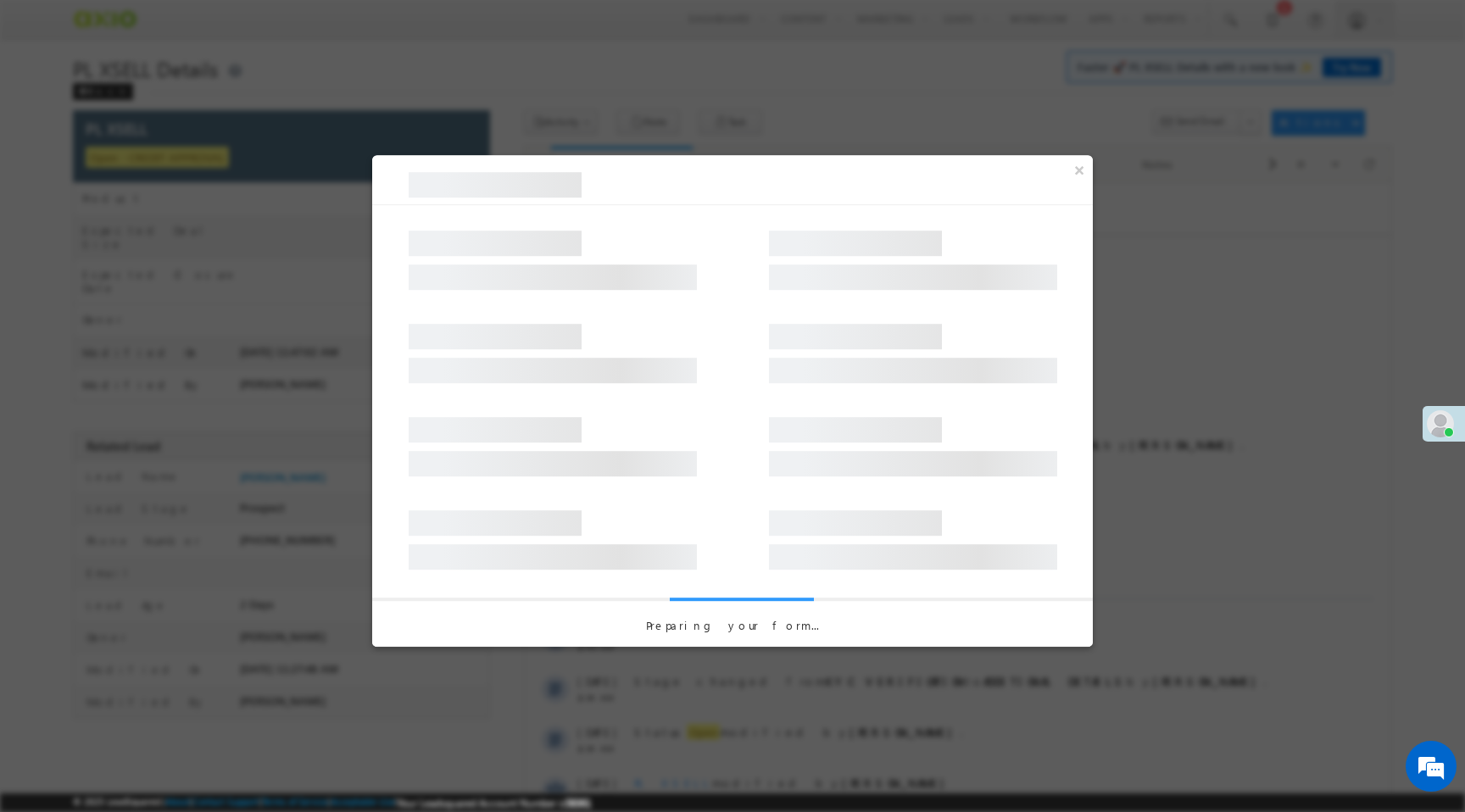
select select "PL XSell Disbursement Initiated"
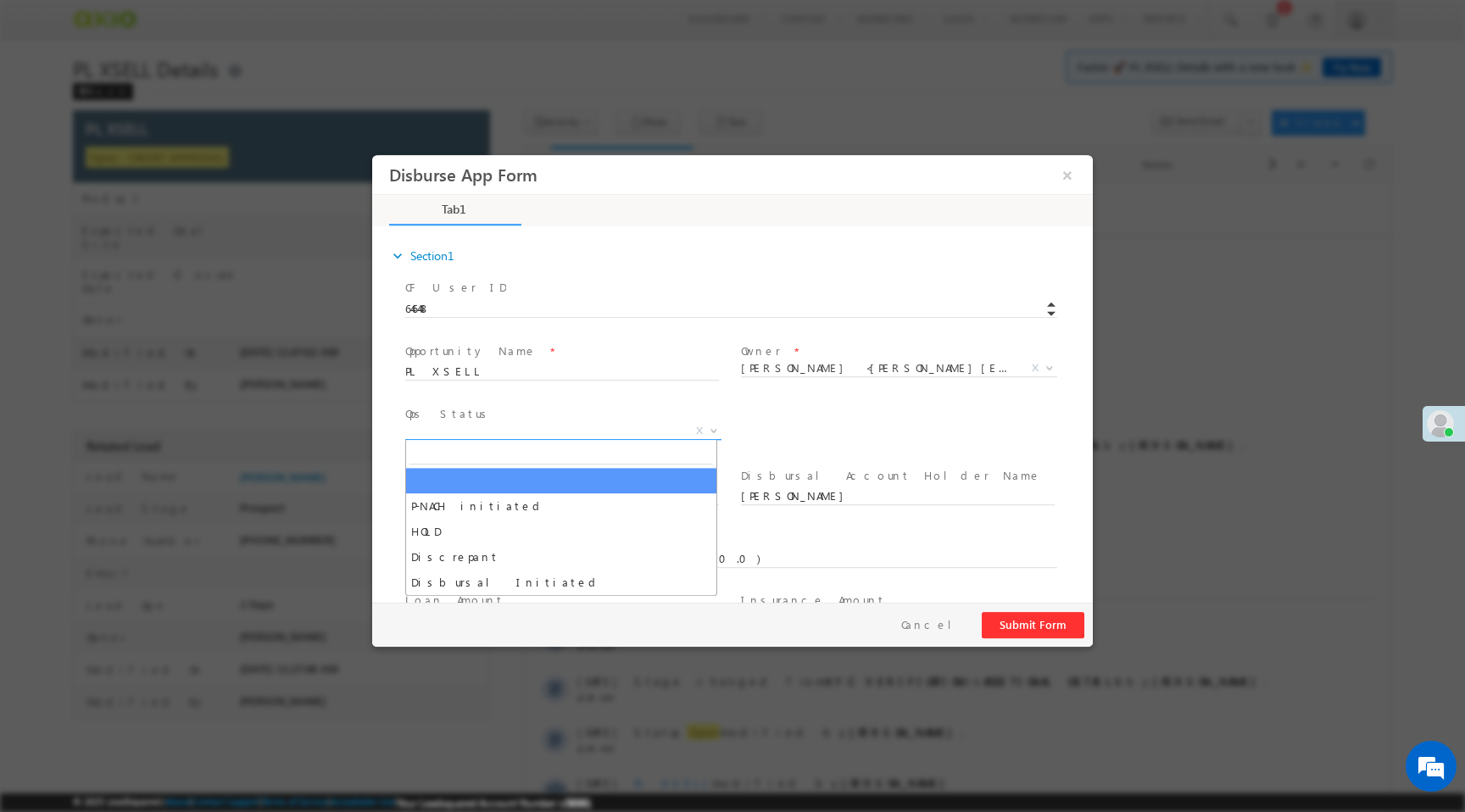
click at [638, 436] on span "X" at bounding box center [563, 432] width 317 height 17
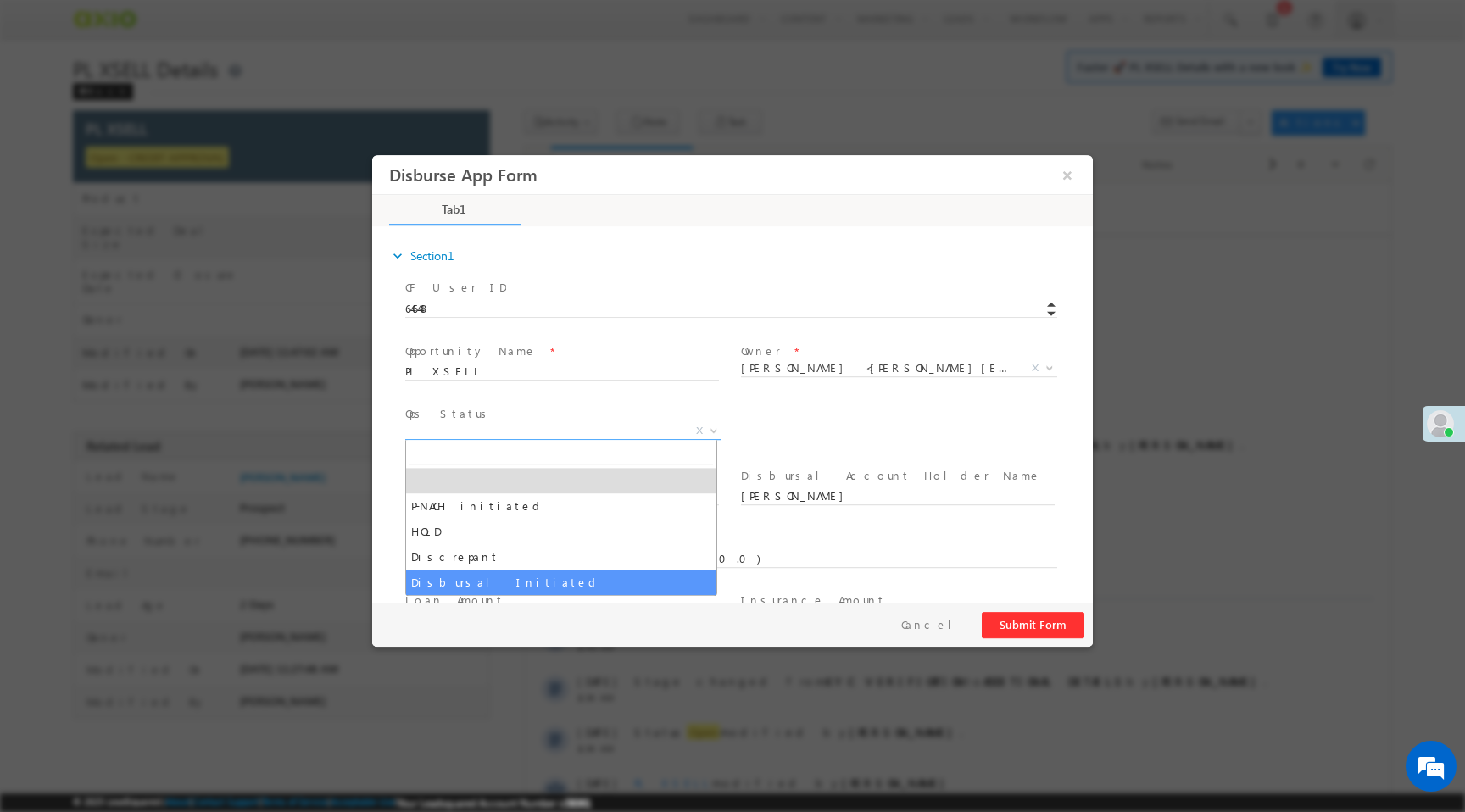
select select "Disbursal Initiated"
select select "NA"
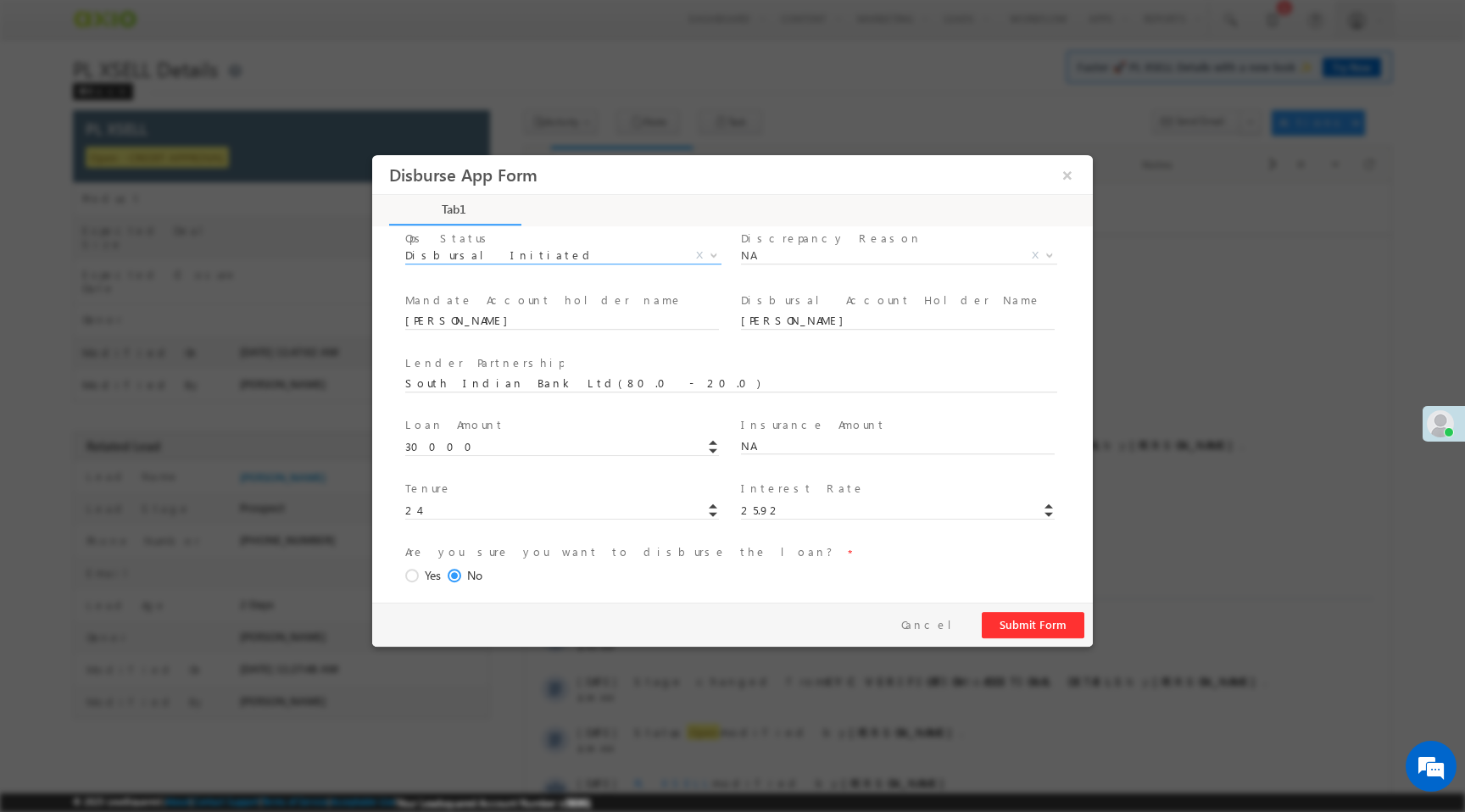
scroll to position [250, 0]
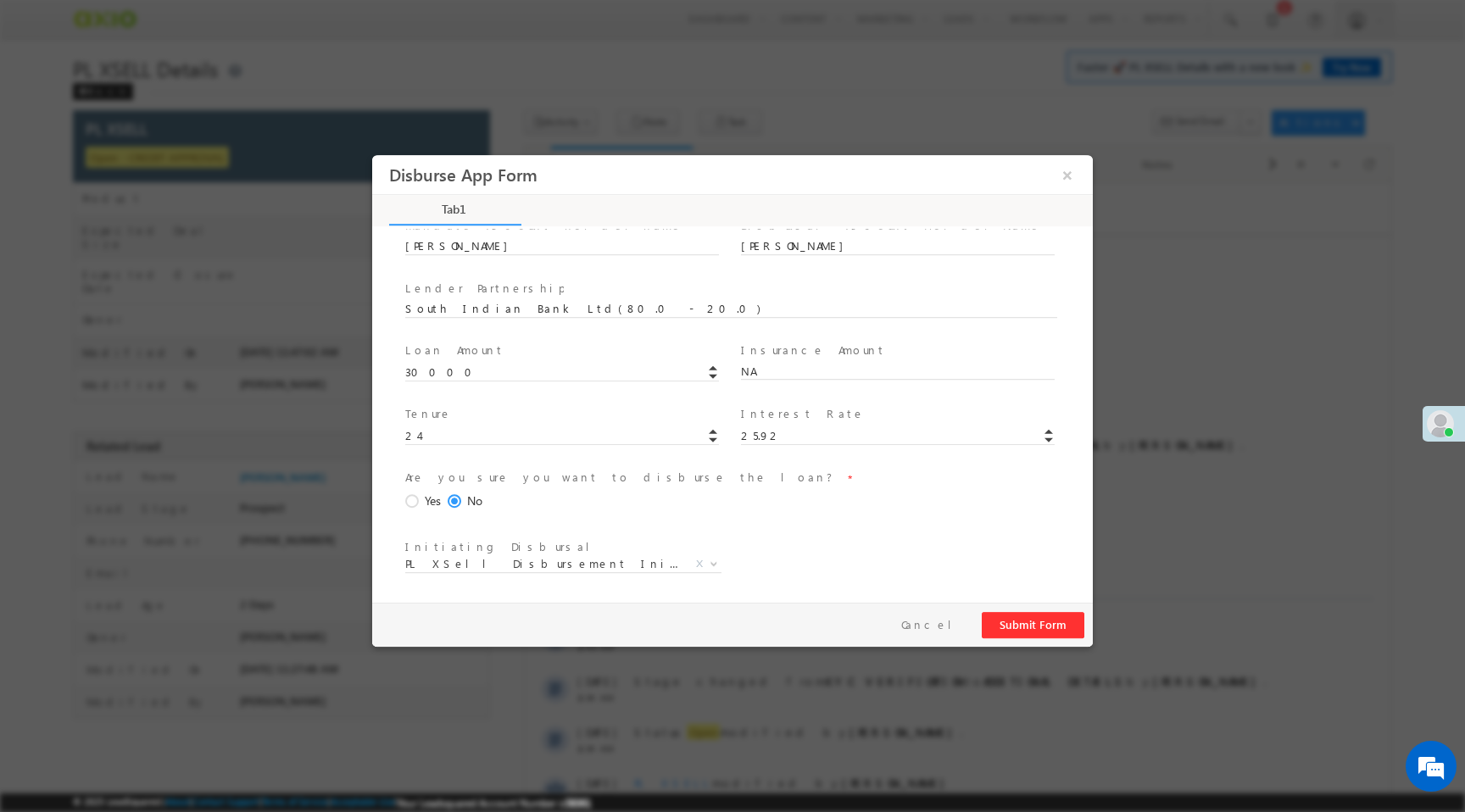
click at [432, 504] on span "Yes" at bounding box center [433, 501] width 16 height 17
click at [372, 155] on input "Yes" at bounding box center [372, 155] width 0 height 0
click at [1016, 619] on button "Submit Form" at bounding box center [1033, 624] width 103 height 26
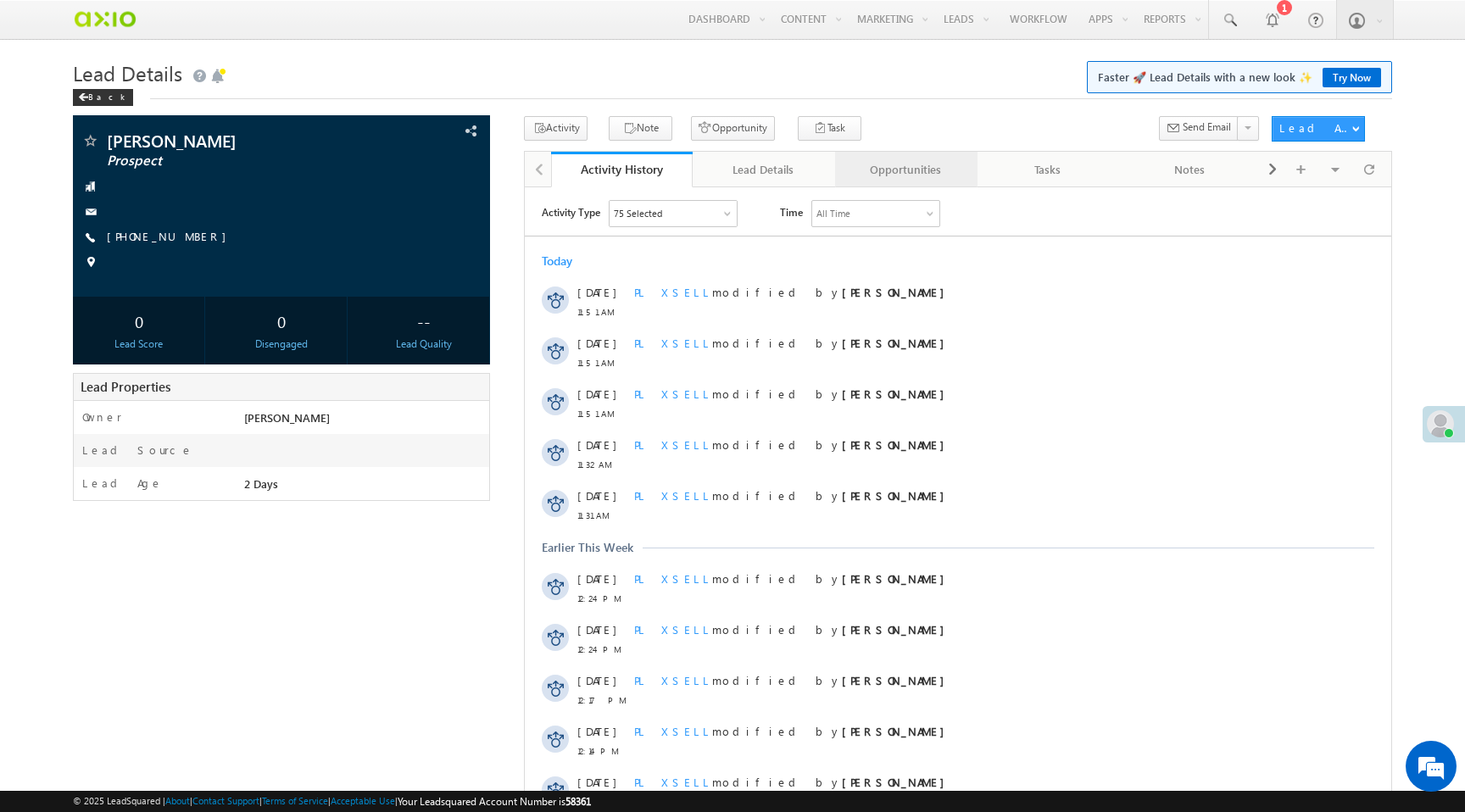
click at [912, 164] on div "Opportunities" at bounding box center [904, 169] width 113 height 20
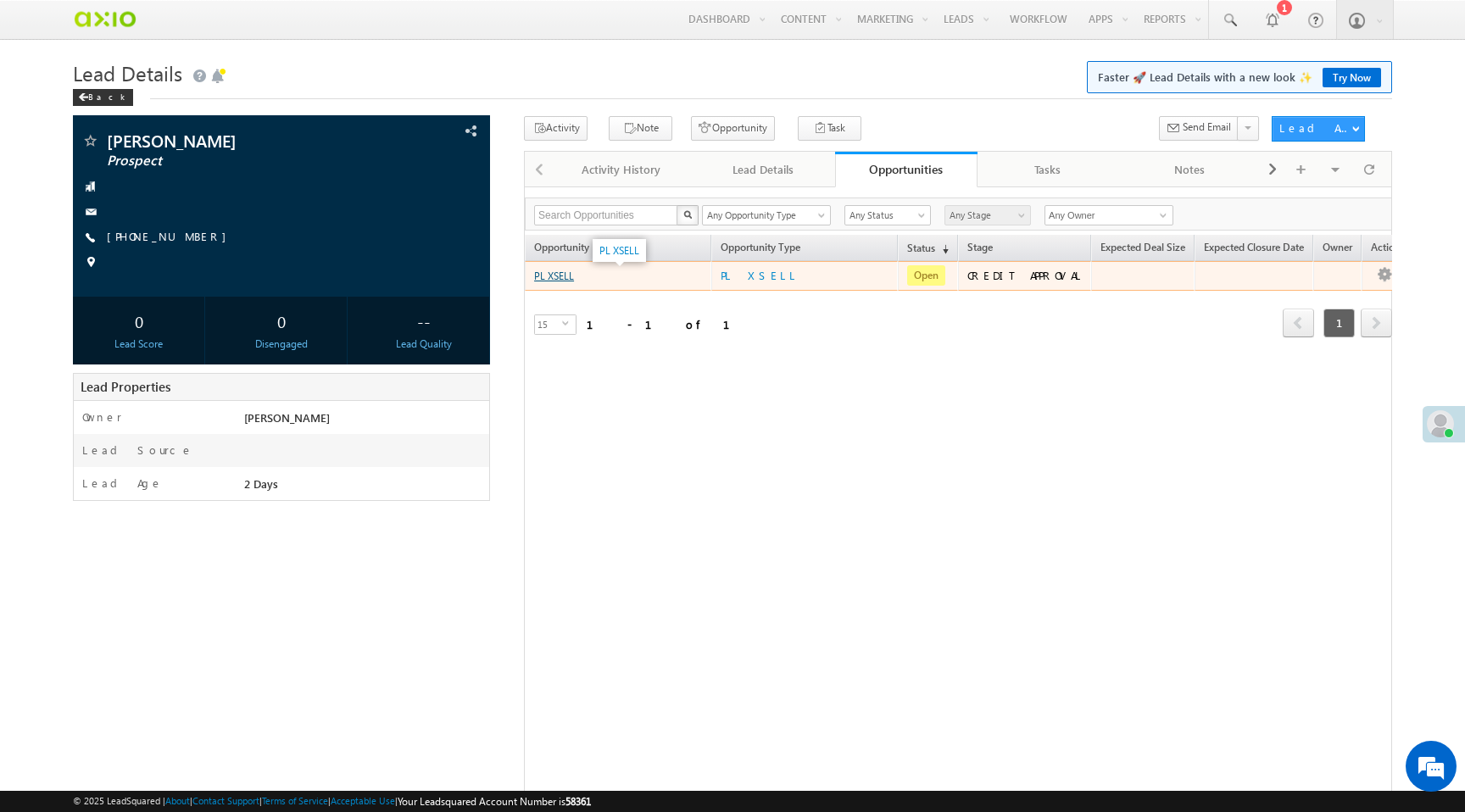
click at [562, 279] on link "PL XSELL" at bounding box center [554, 275] width 40 height 13
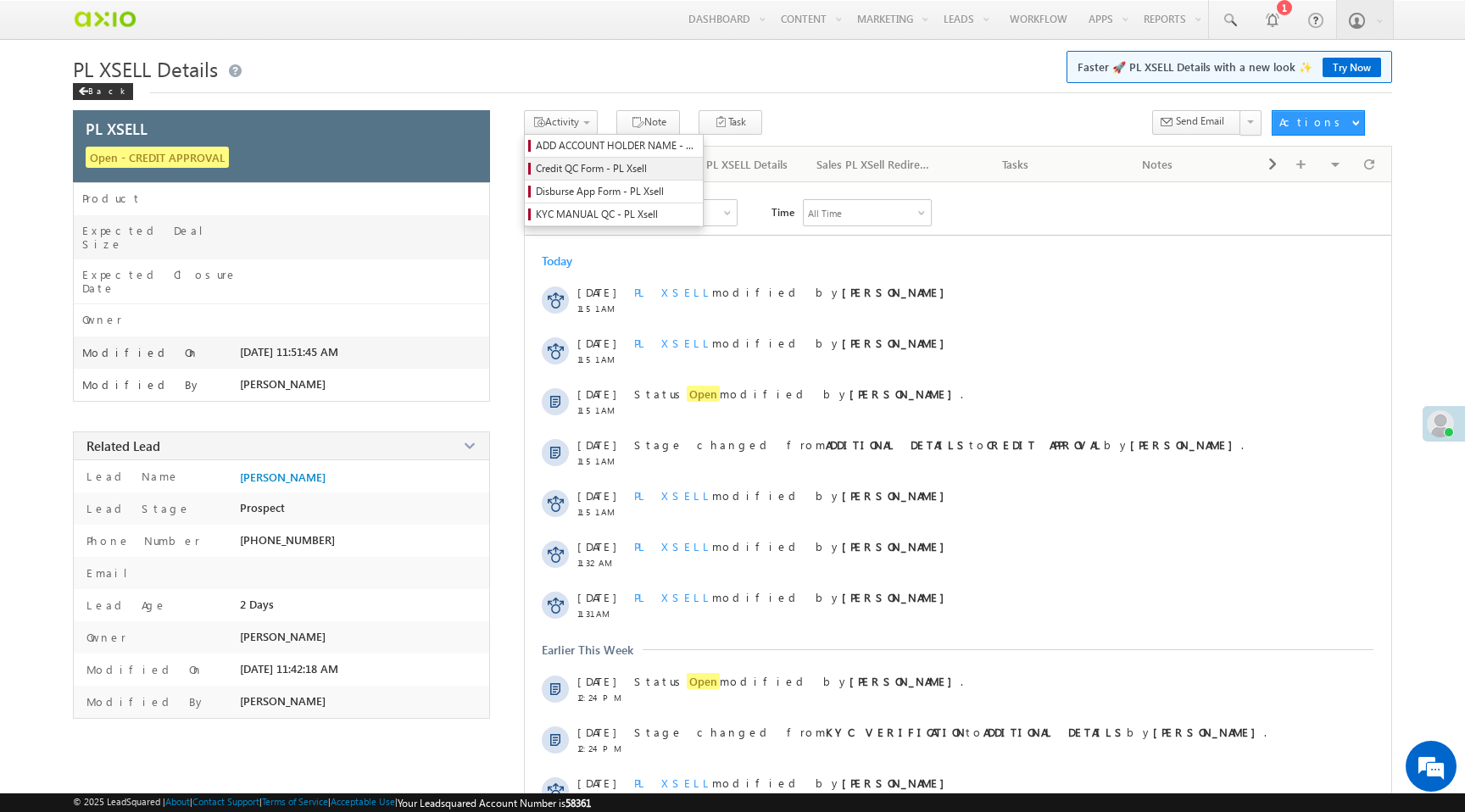
click at [578, 169] on span "Credit QC Form - PL Xsell" at bounding box center [616, 168] width 161 height 15
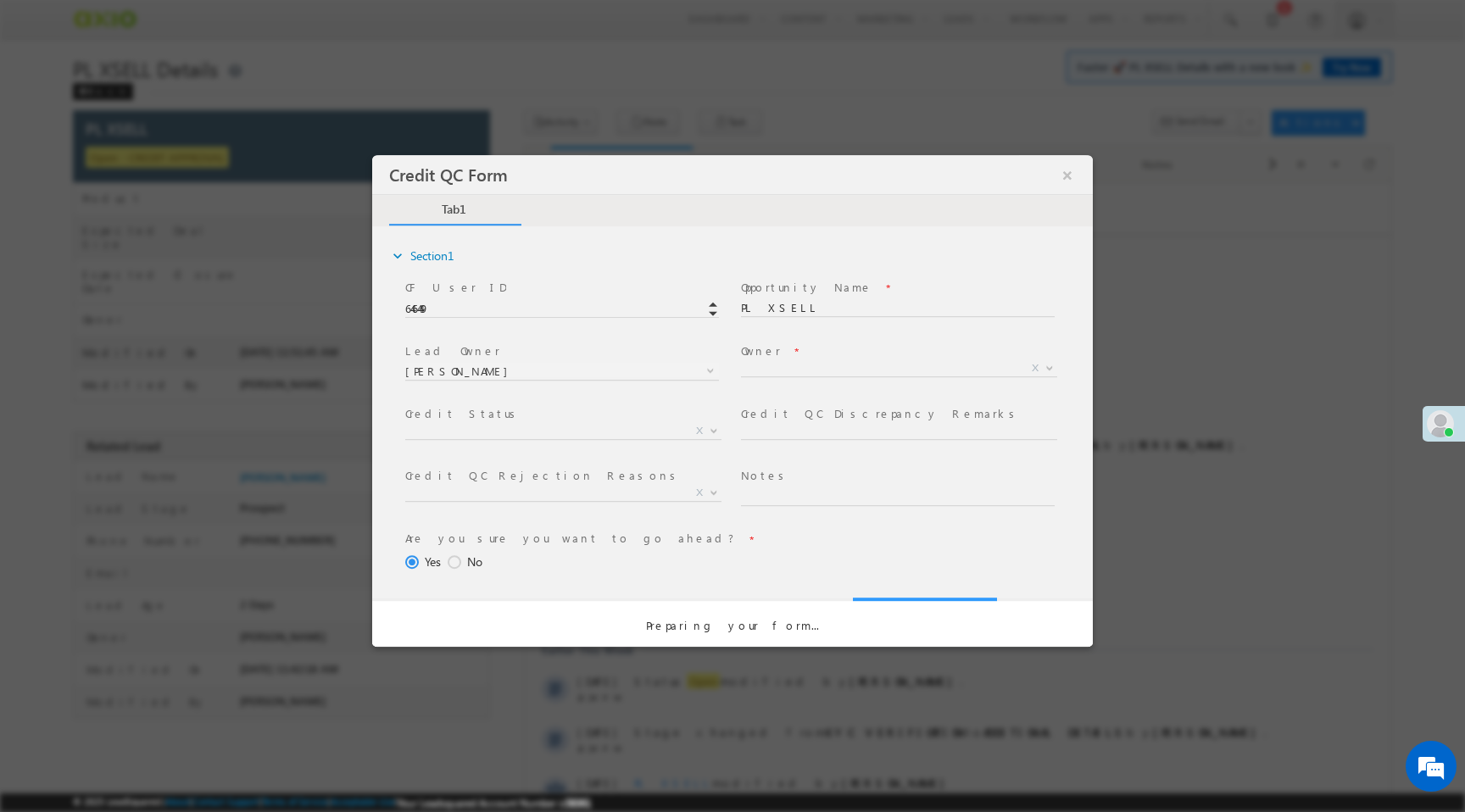
select select "50aed37f-b58e-11ec-8597-0681fe0b10f8"
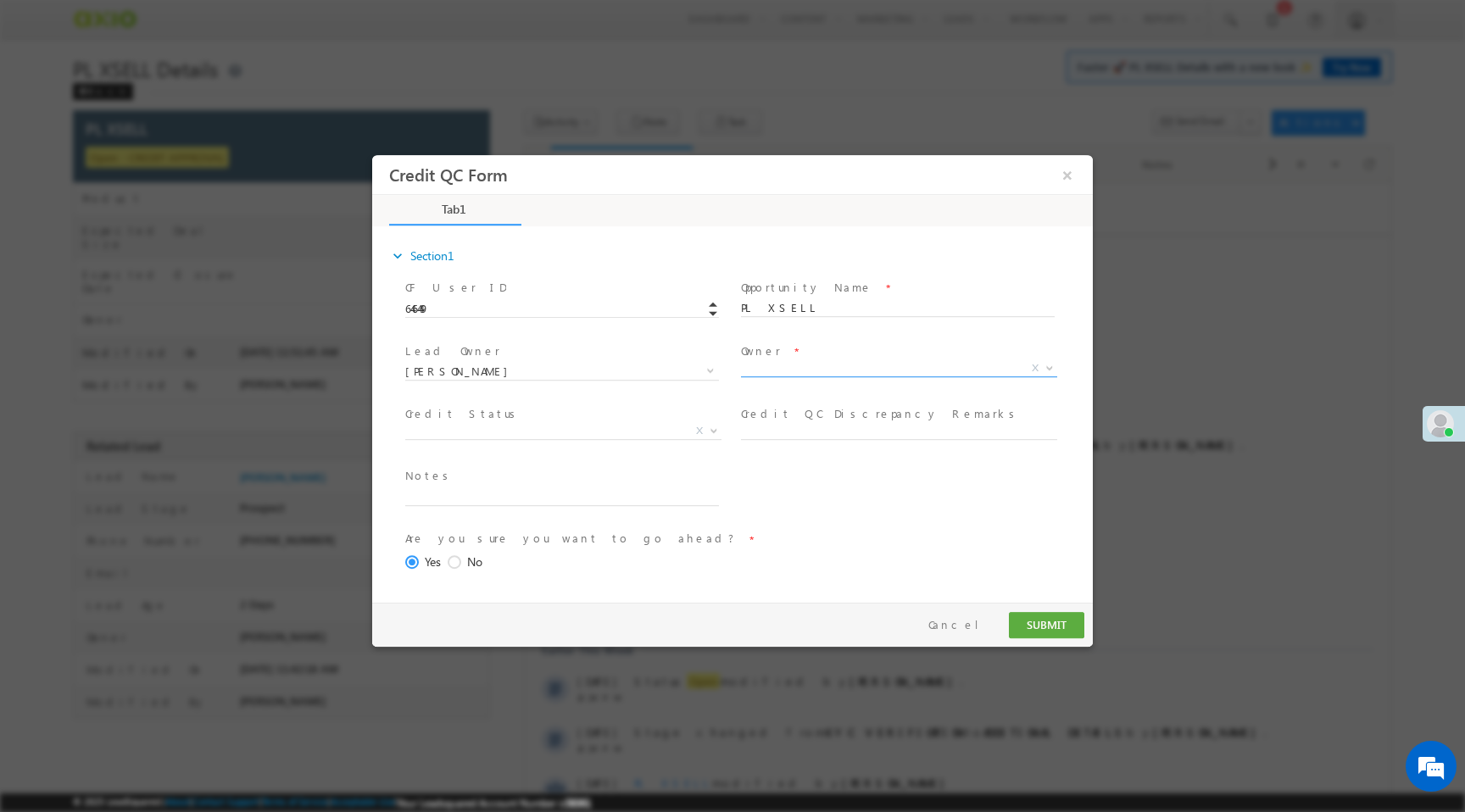
click at [760, 373] on span "X" at bounding box center [899, 369] width 317 height 17
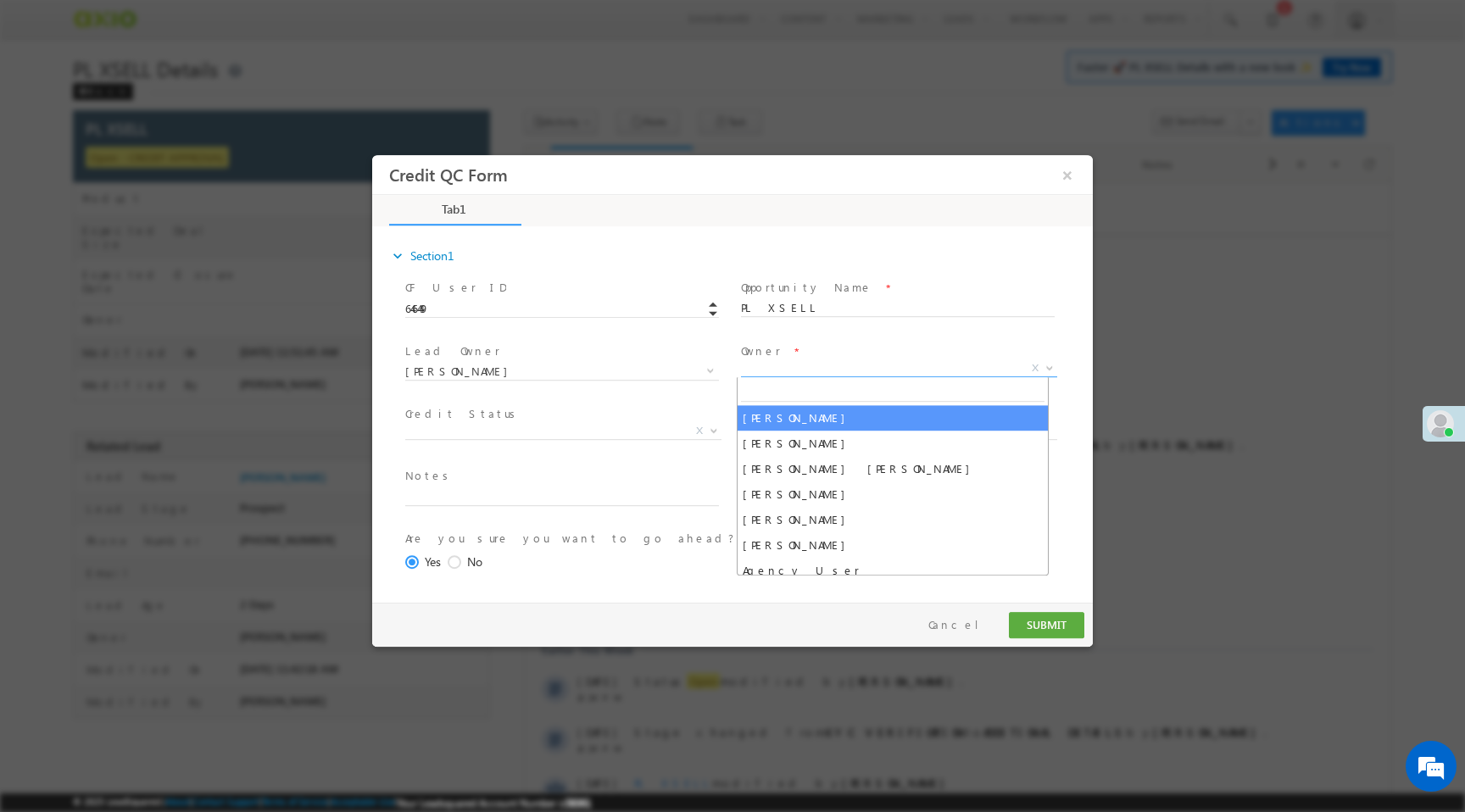
select select "f8849782-a99c-11ec-8597-0681fe0b10f8"
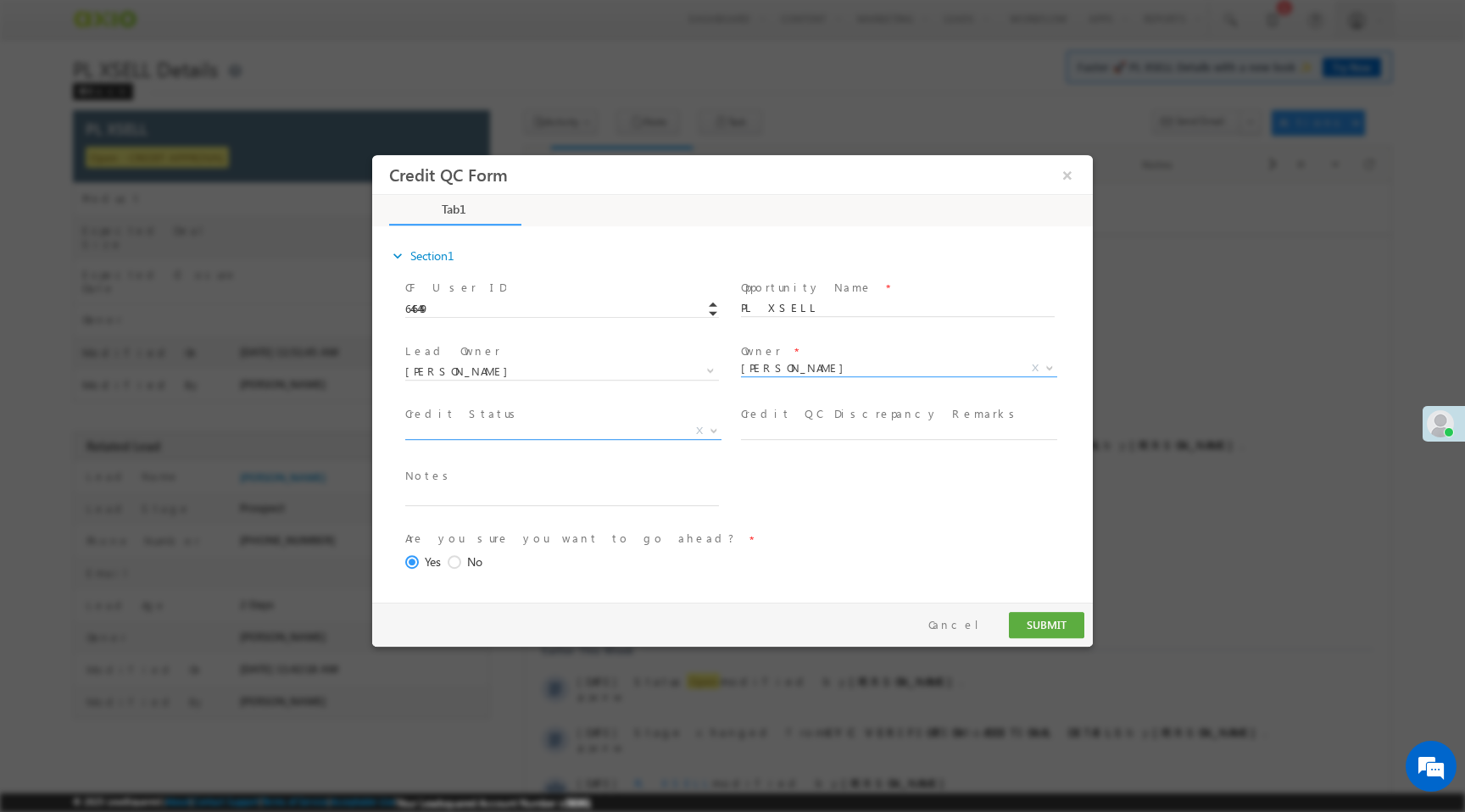
click at [533, 431] on span "X" at bounding box center [563, 432] width 317 height 17
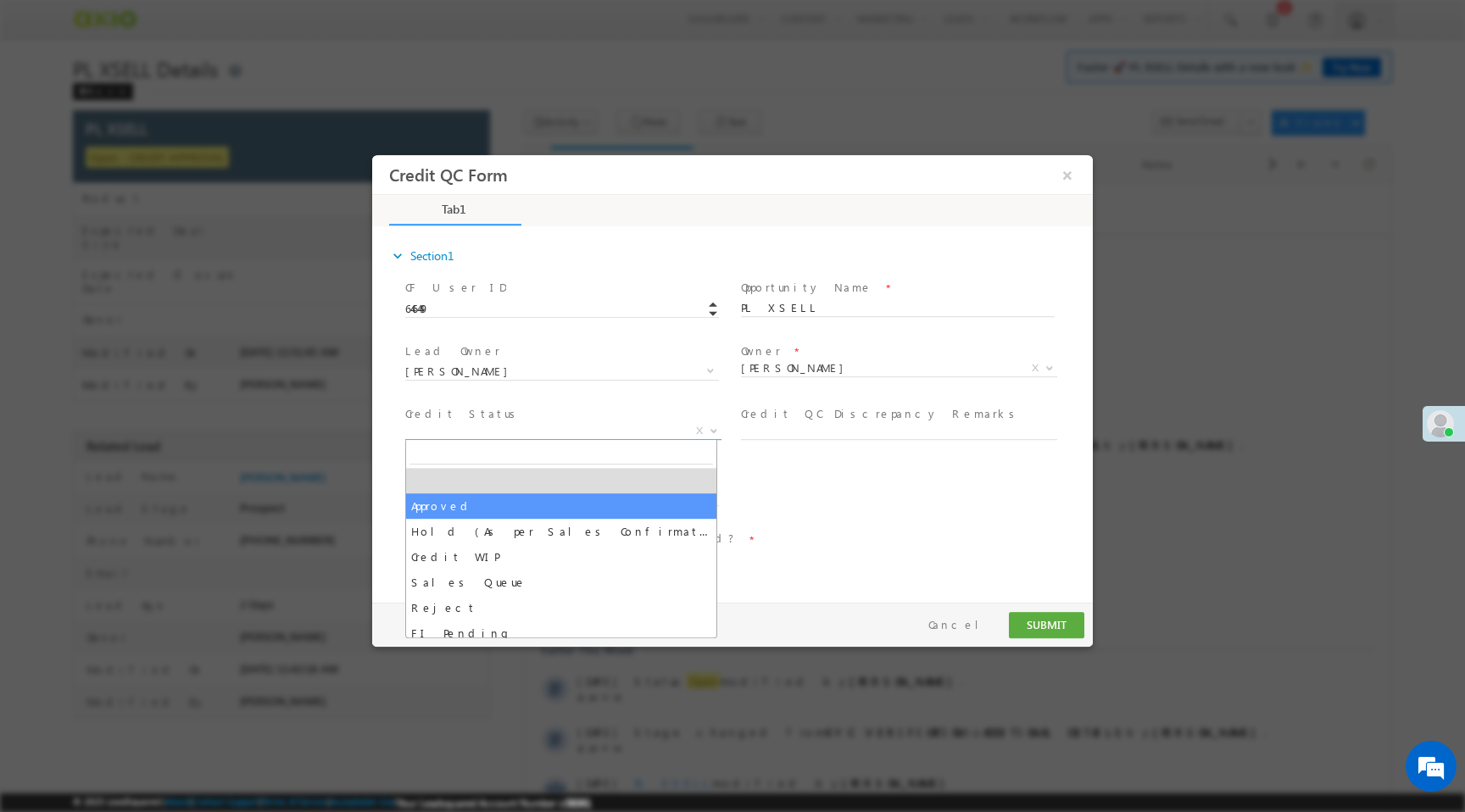
select select "Approved"
select select "NA"
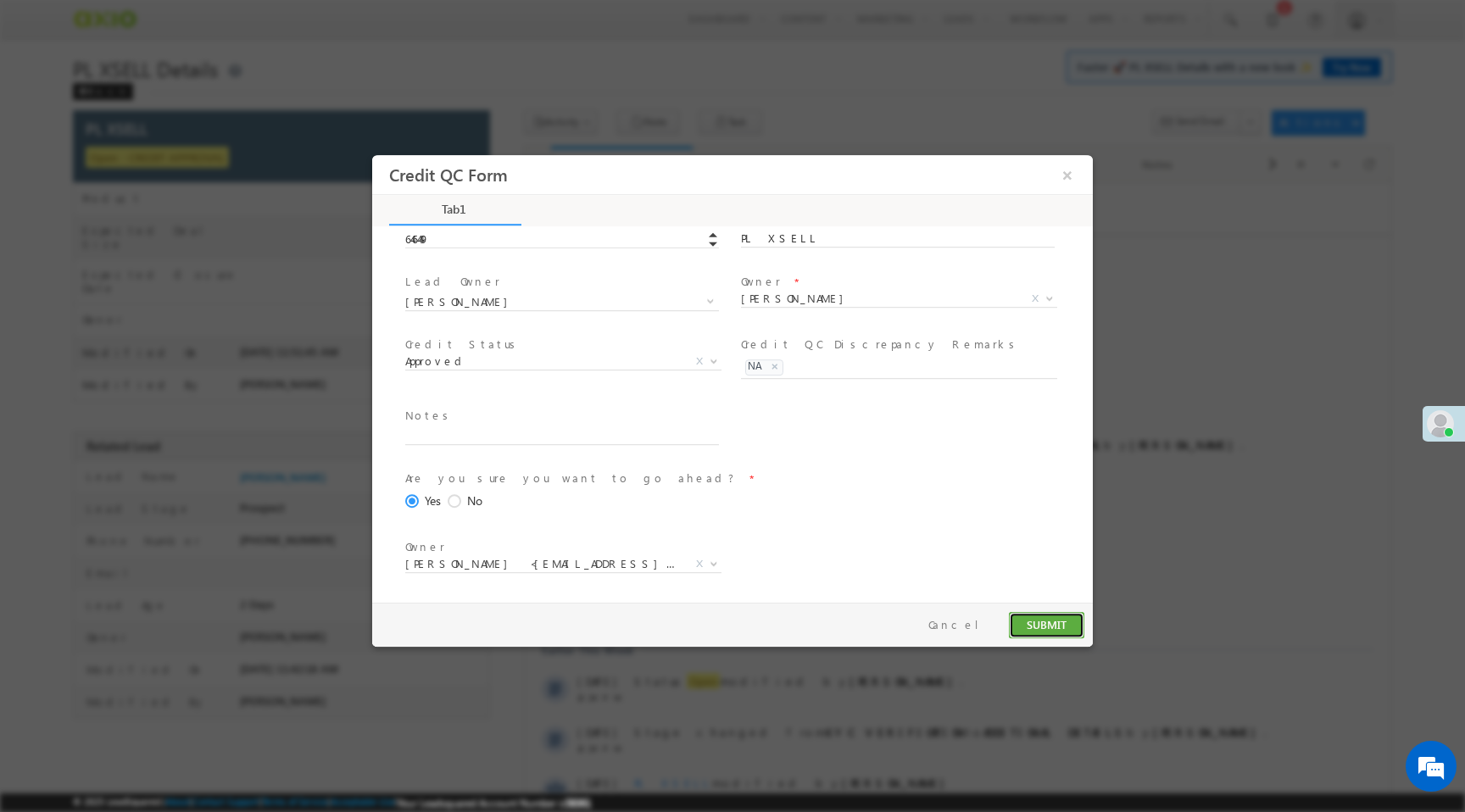
click at [1035, 629] on button "SUBMIT" at bounding box center [1047, 624] width 76 height 26
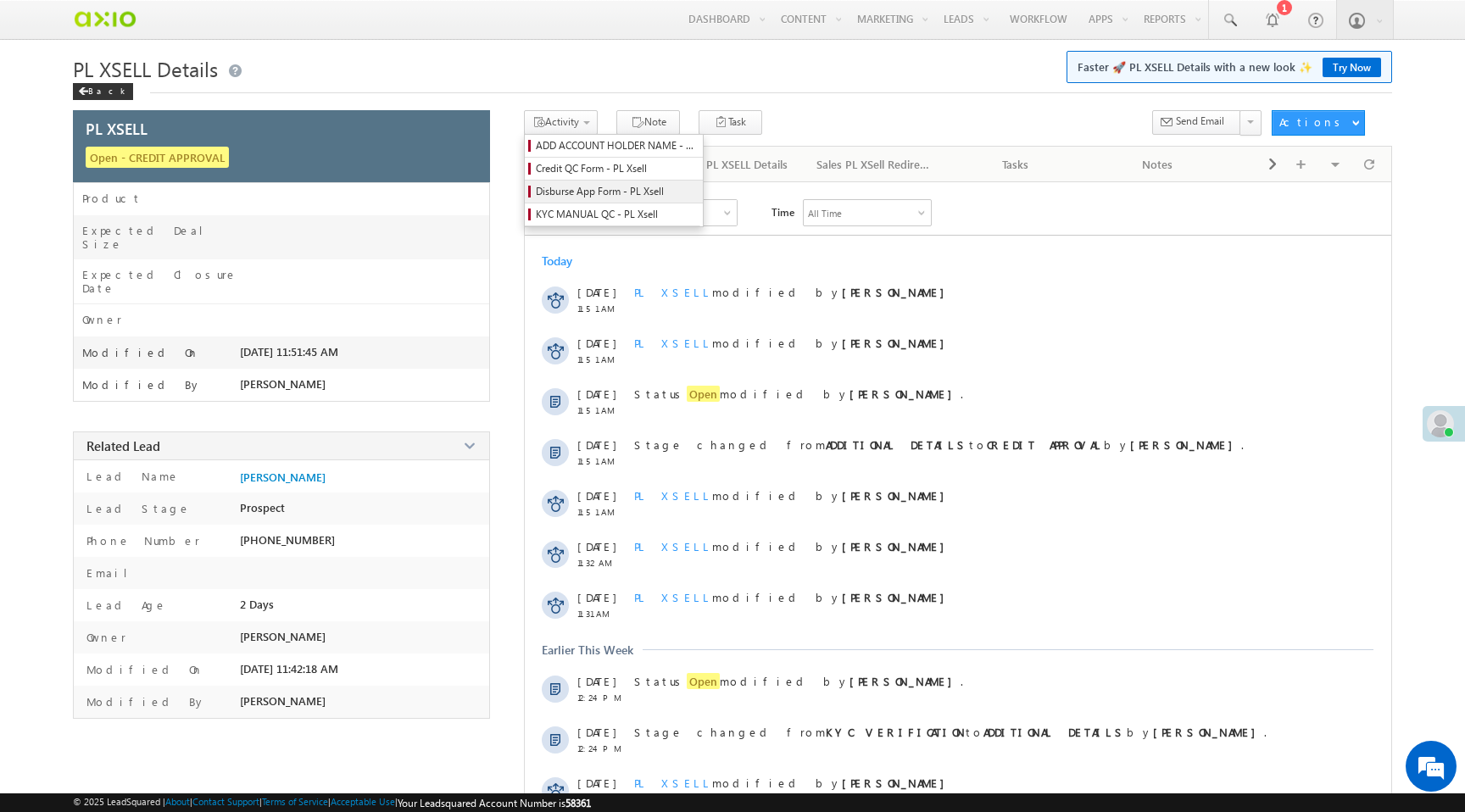
click at [568, 191] on span "Disburse App Form - PL Xsell" at bounding box center [616, 192] width 161 height 15
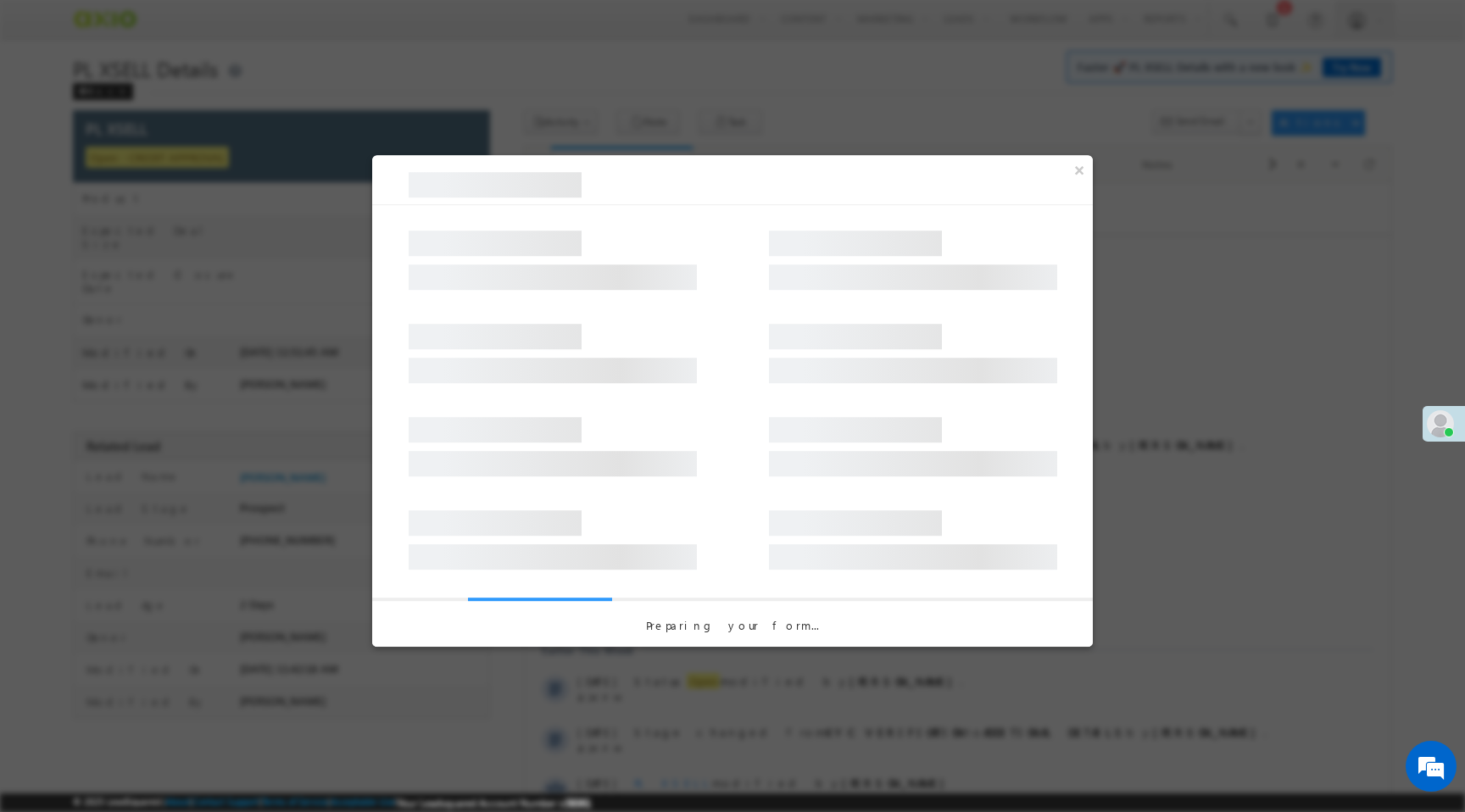
select select "PL XSell Disbursement Initiated"
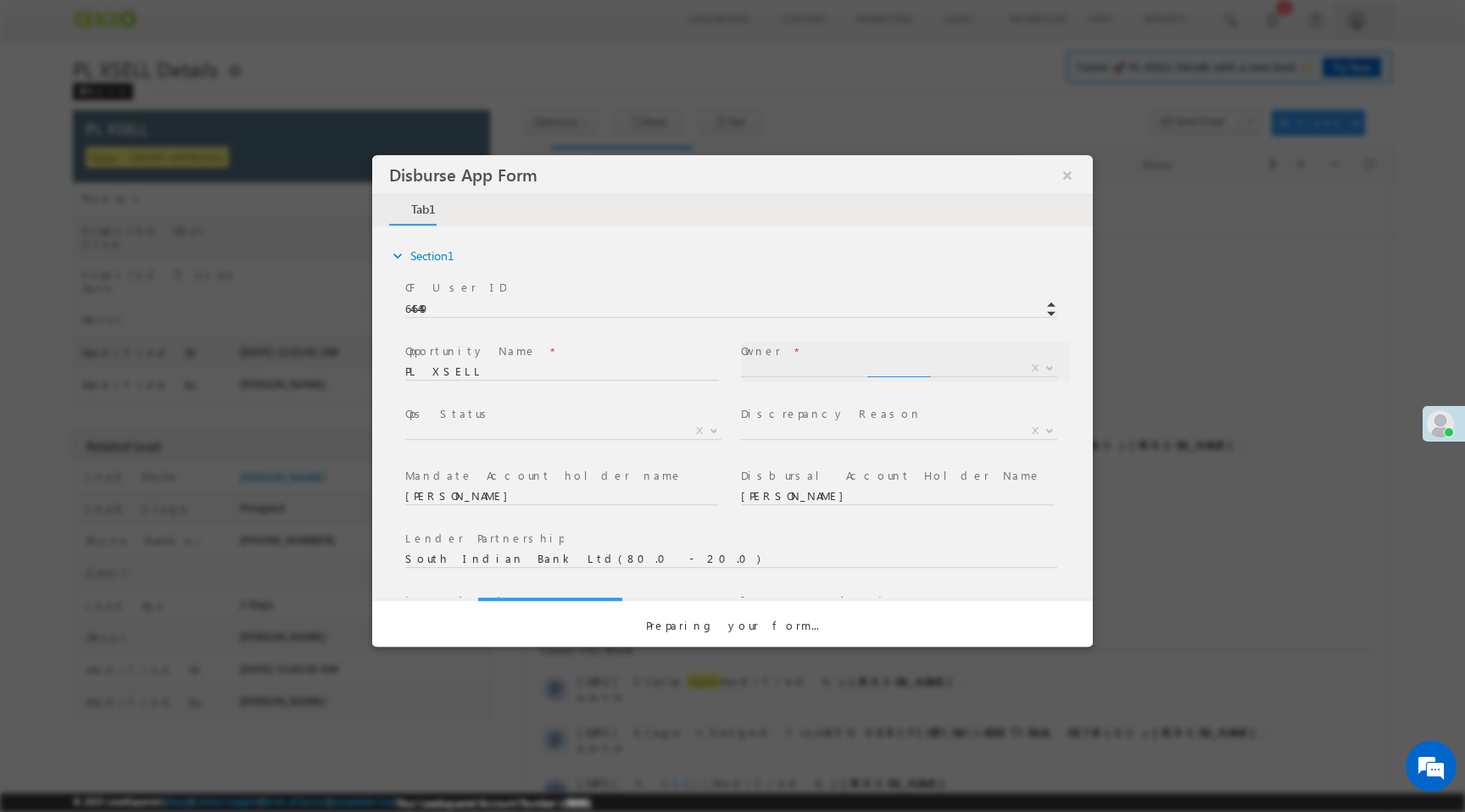
select select "f8849782-a99c-11ec-8597-0681fe0b10f8"
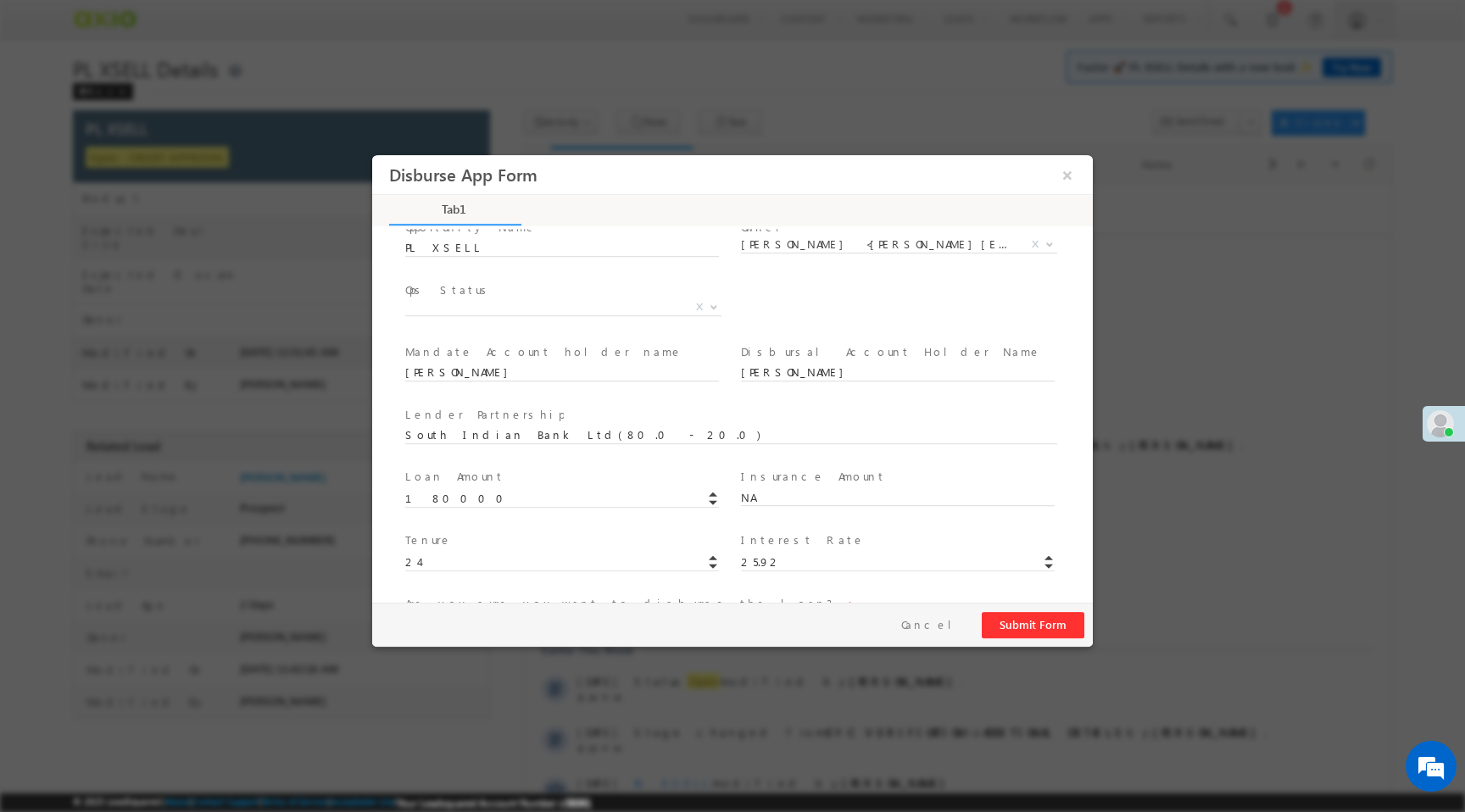
scroll to position [129, 0]
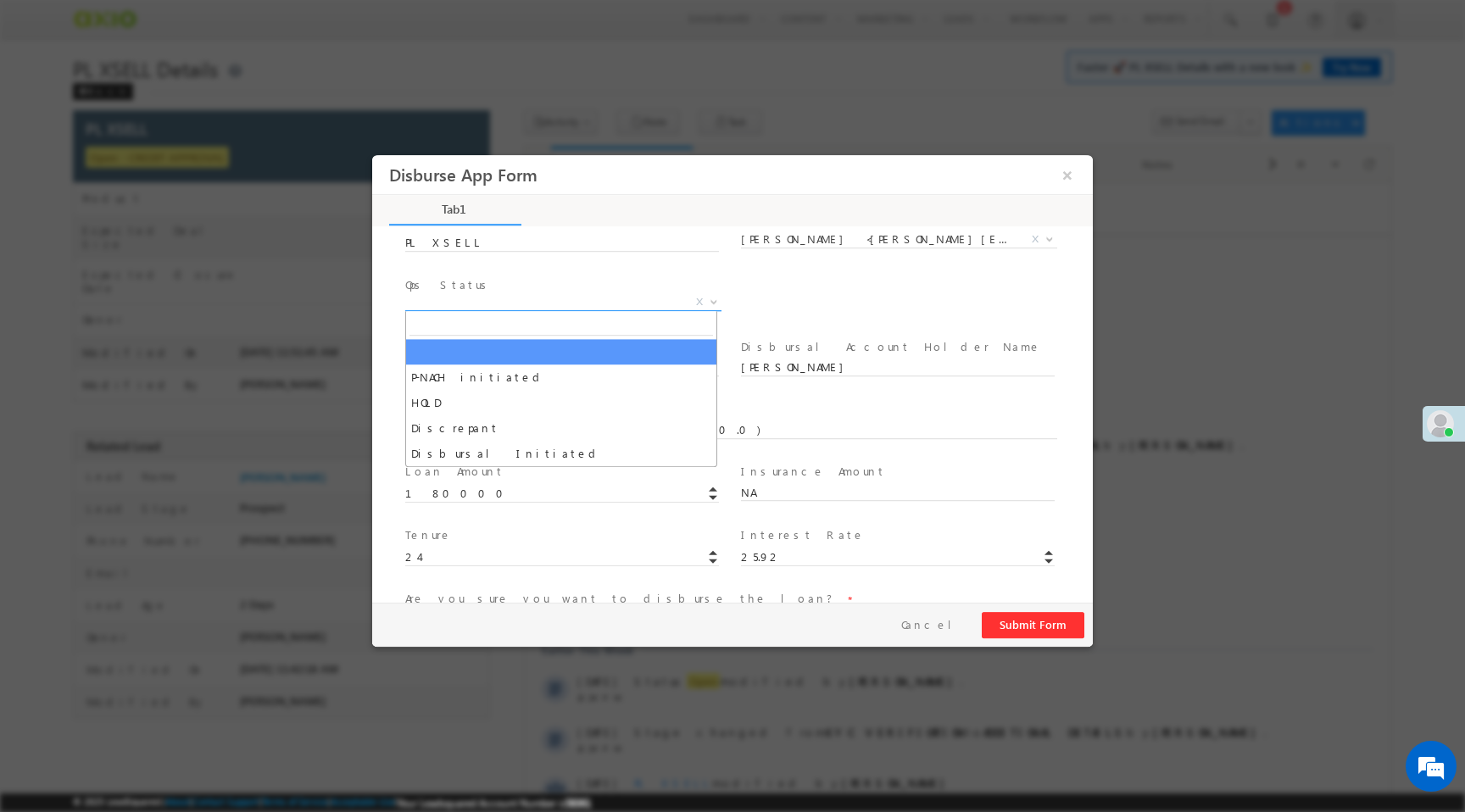
click at [578, 307] on span "X" at bounding box center [563, 303] width 317 height 17
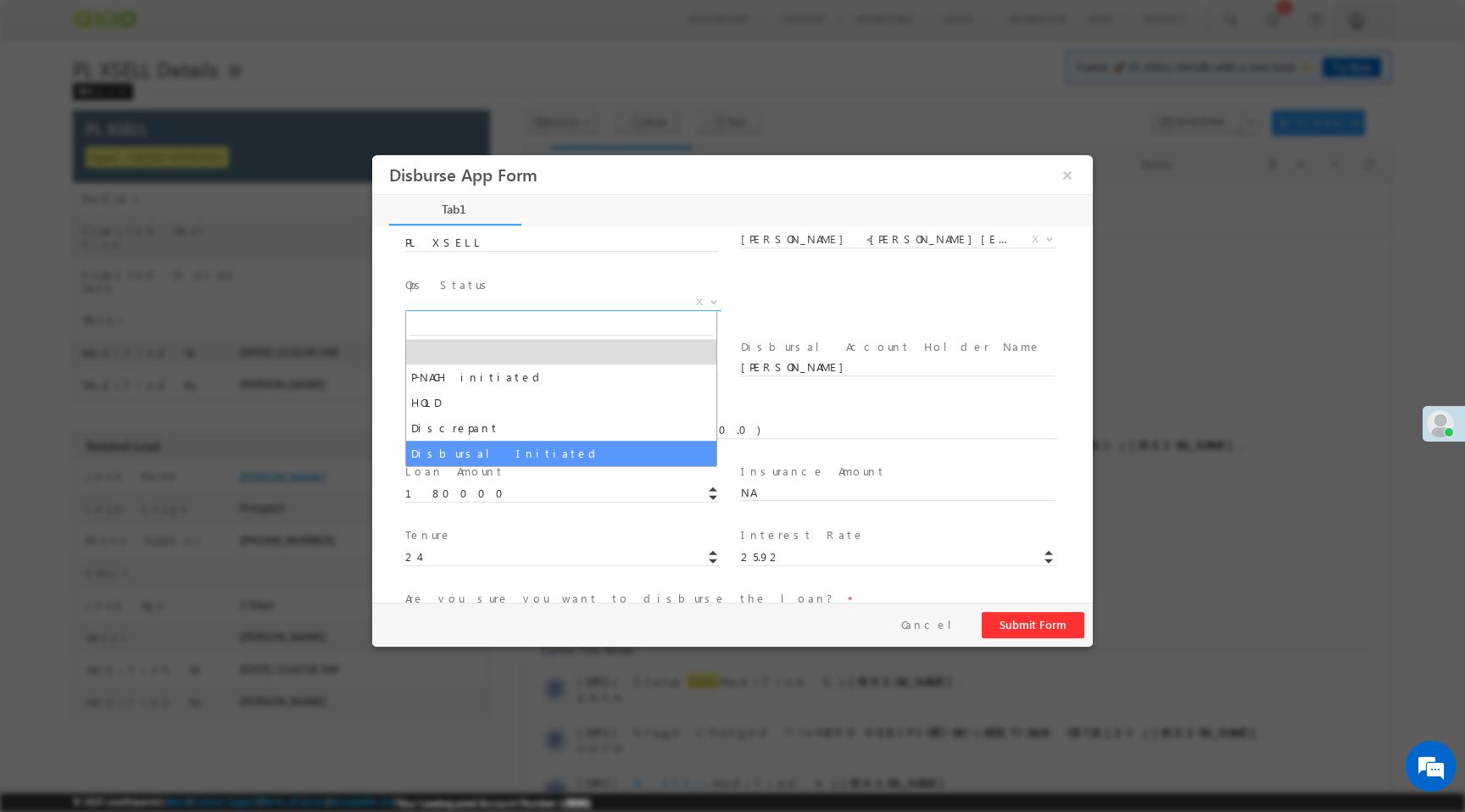
select select "Disbursal Initiated"
select select "NA"
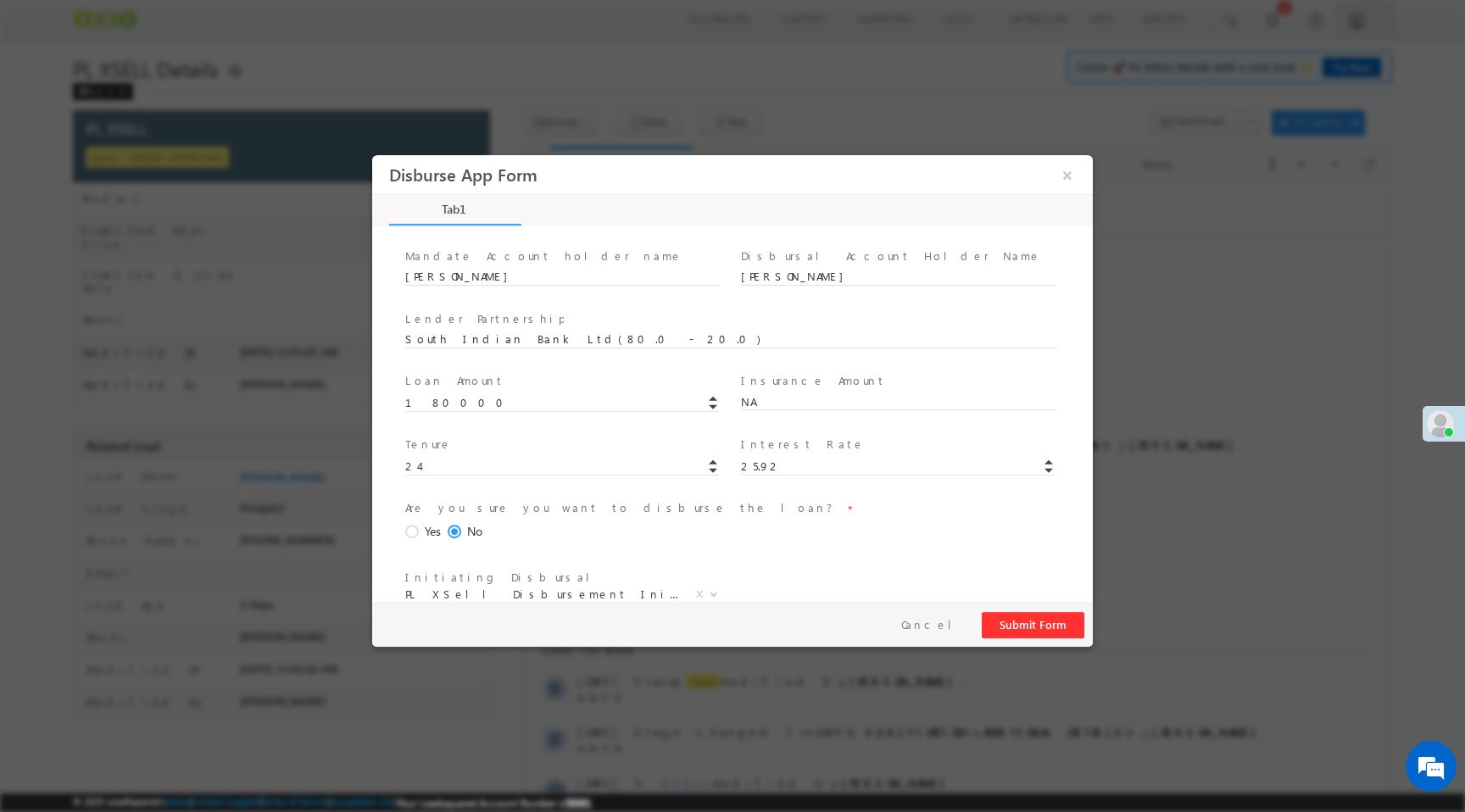
scroll to position [250, 0]
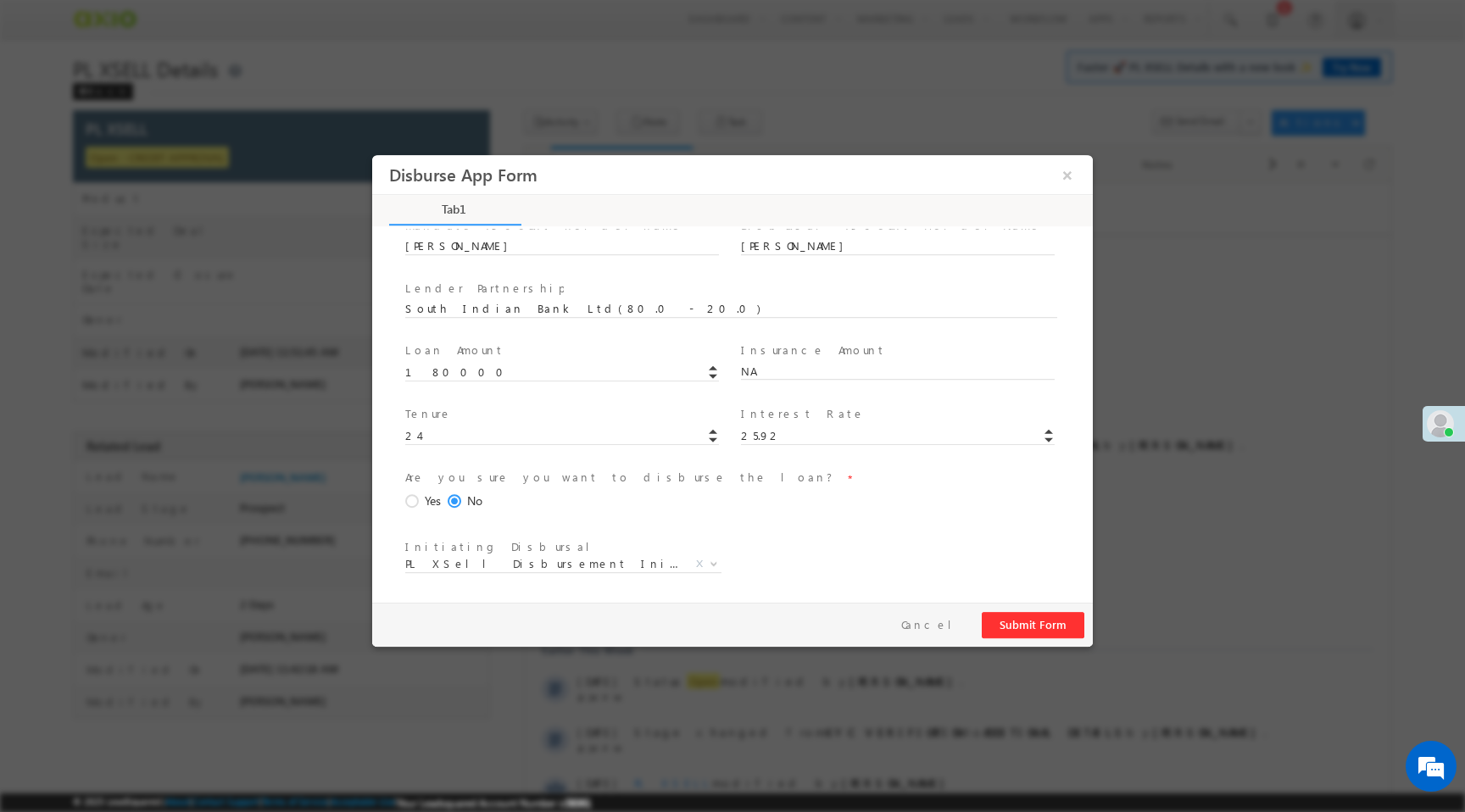
click at [425, 500] on span "Yes" at bounding box center [433, 501] width 16 height 17
click at [372, 155] on input "Yes" at bounding box center [372, 155] width 0 height 0
click at [1047, 618] on button "Submit Form" at bounding box center [1033, 624] width 103 height 26
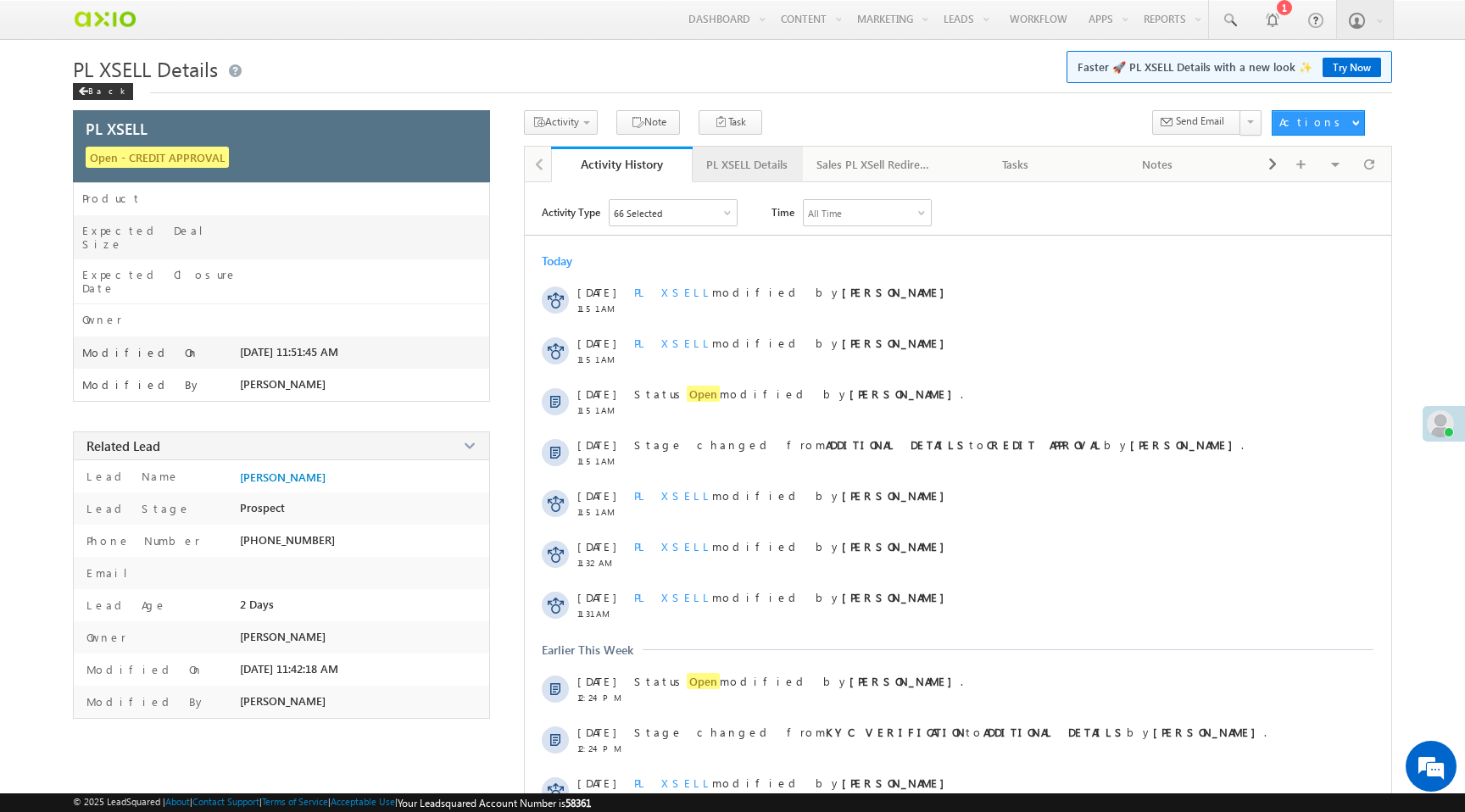
click at [759, 163] on div "PL XSELL Details" at bounding box center [747, 164] width 81 height 20
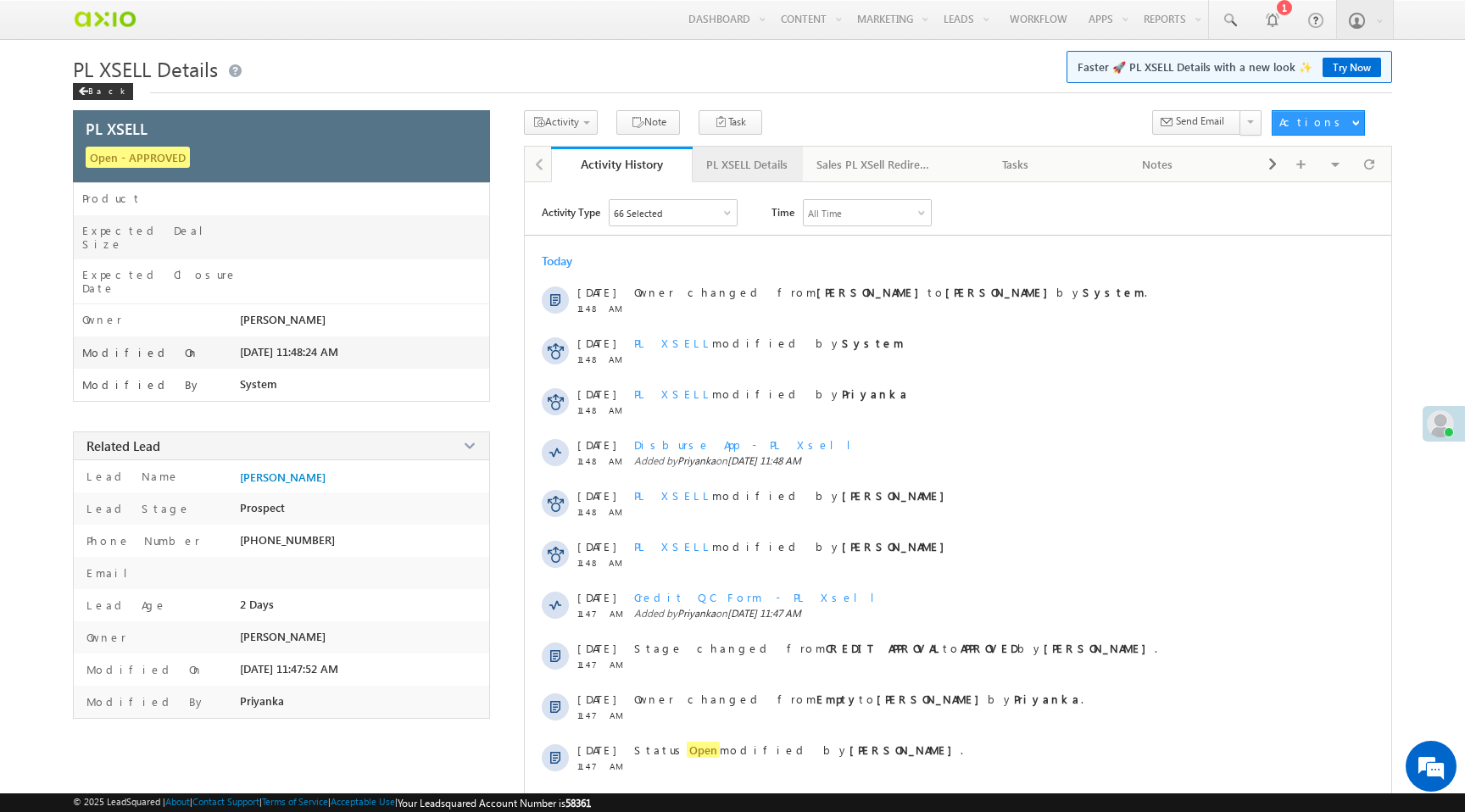
click at [738, 166] on div "PL XSELL Details" at bounding box center [747, 164] width 81 height 20
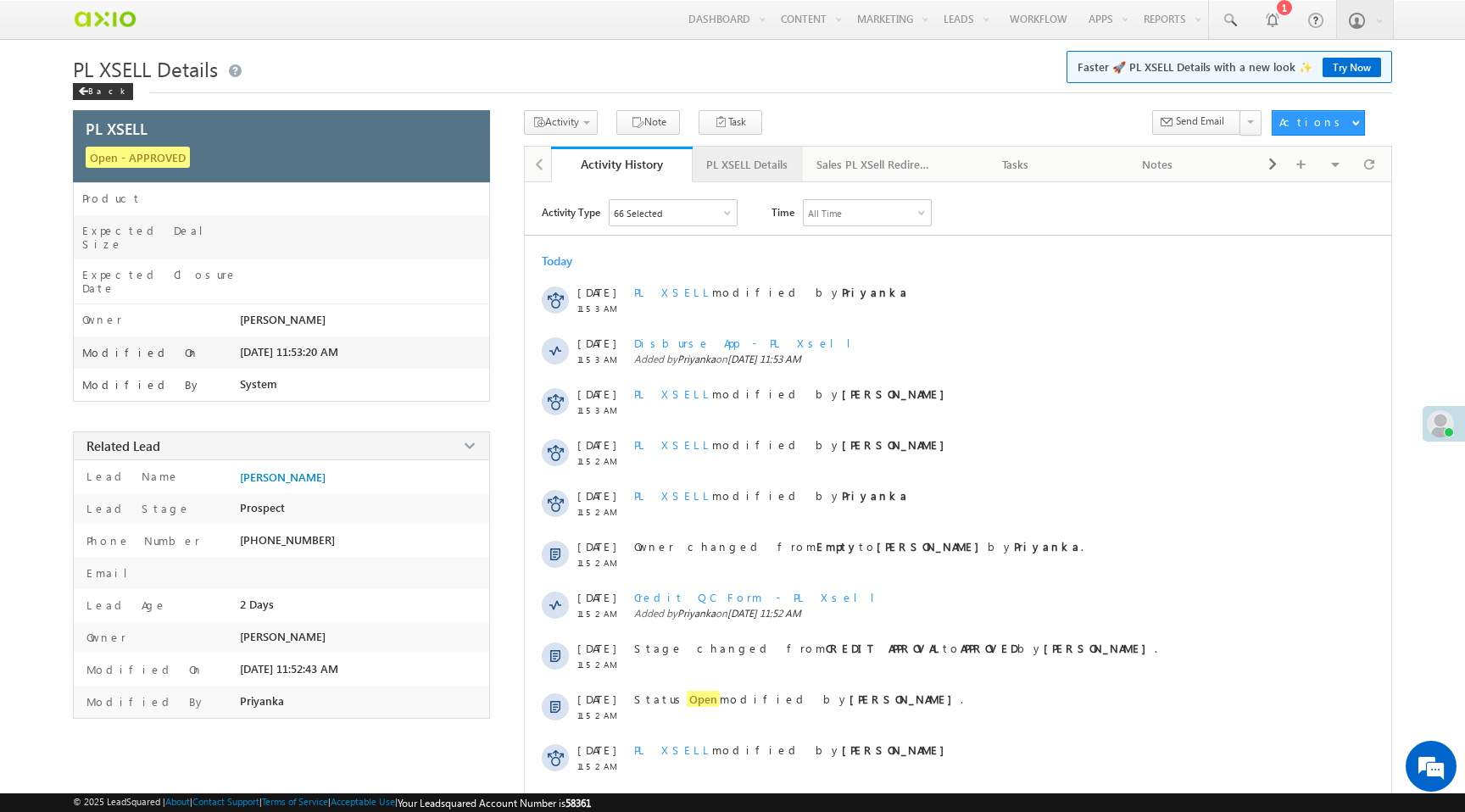
click at [762, 164] on div "PL XSELL Details" at bounding box center [747, 164] width 81 height 20
click at [744, 173] on div "PL XSELL Details" at bounding box center [747, 164] width 81 height 20
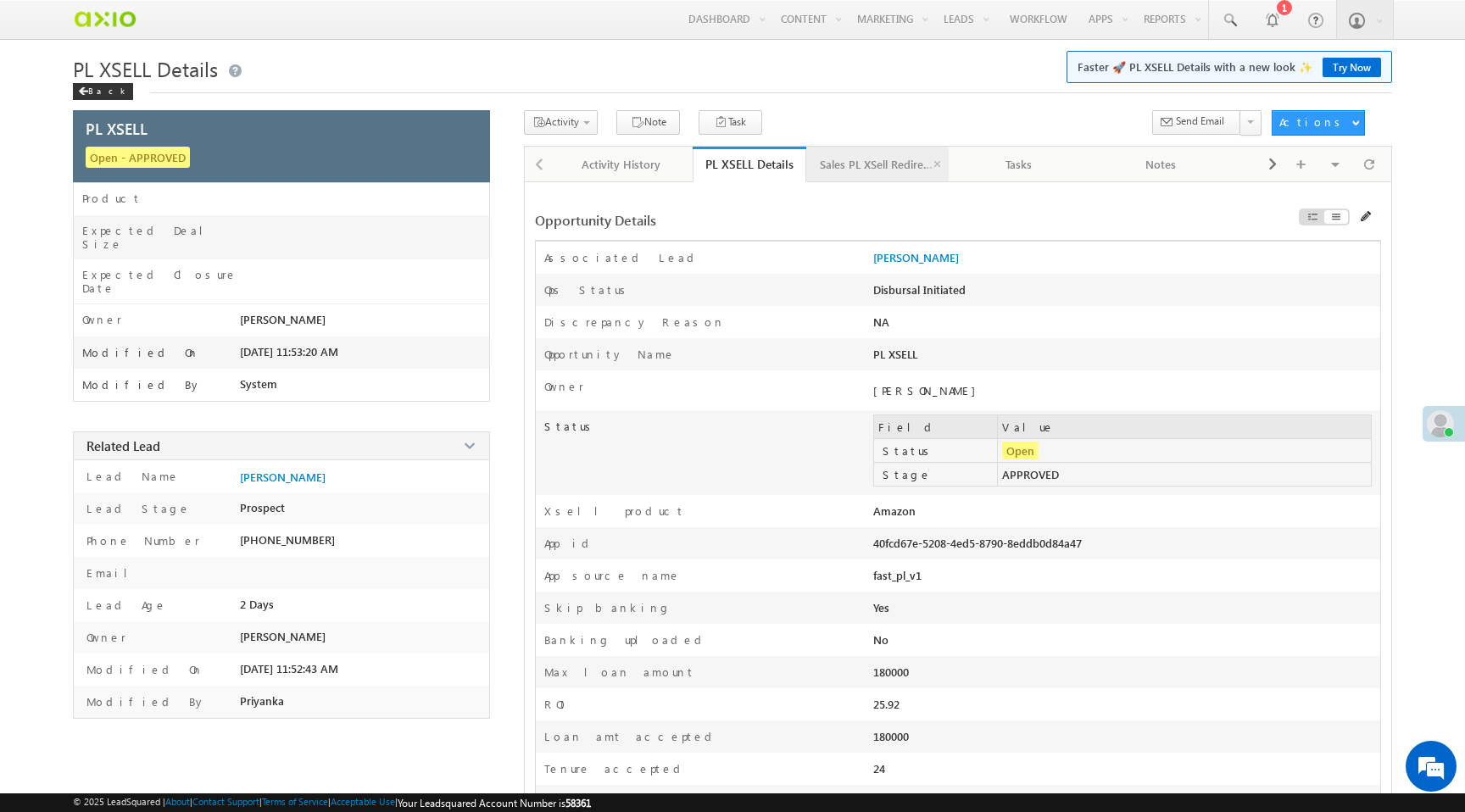
click at [858, 170] on div "Sales PL XSell Redirection" at bounding box center [876, 164] width 113 height 20
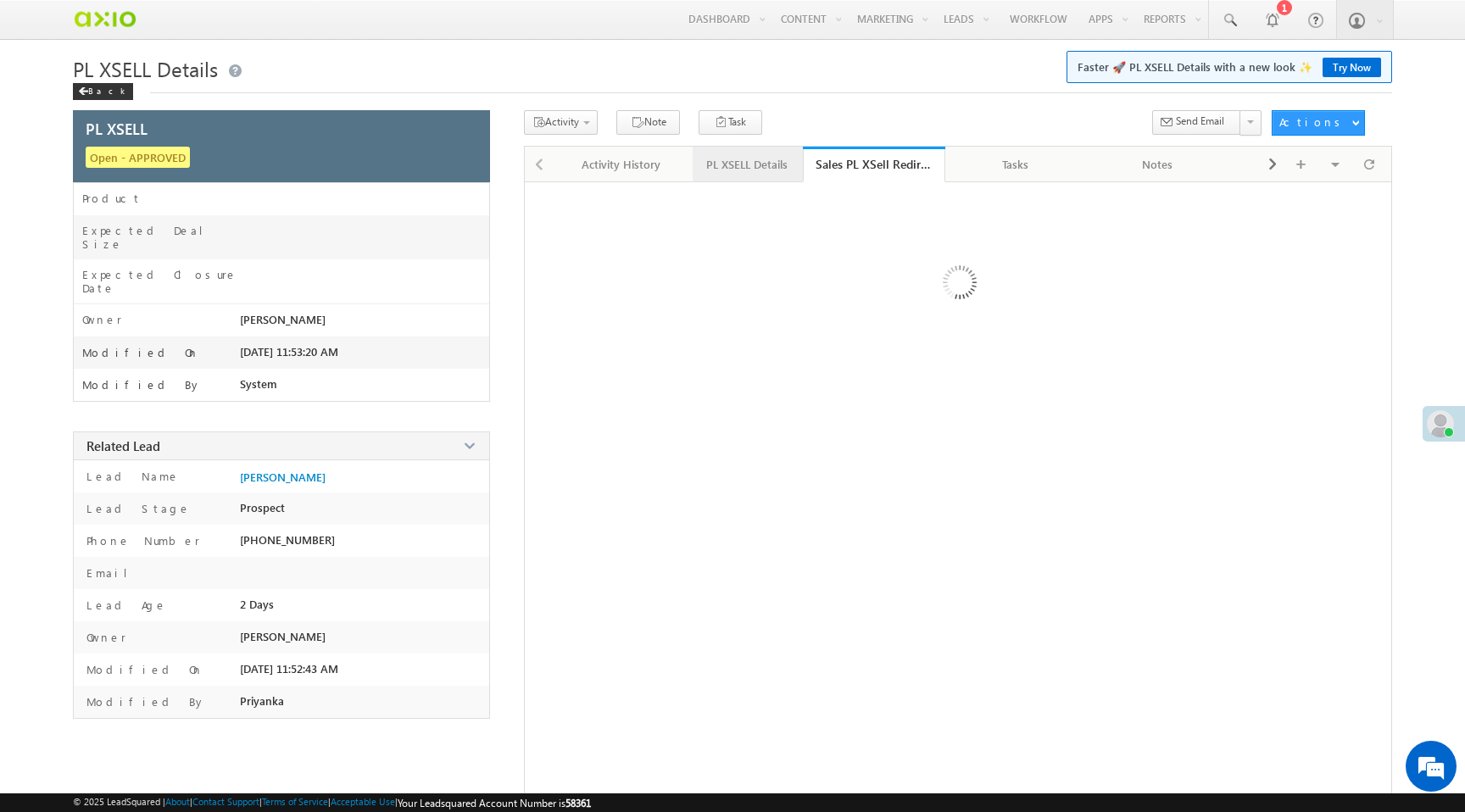
click at [727, 160] on div "PL XSELL Details" at bounding box center [747, 164] width 81 height 20
